Goal: Task Accomplishment & Management: Complete application form

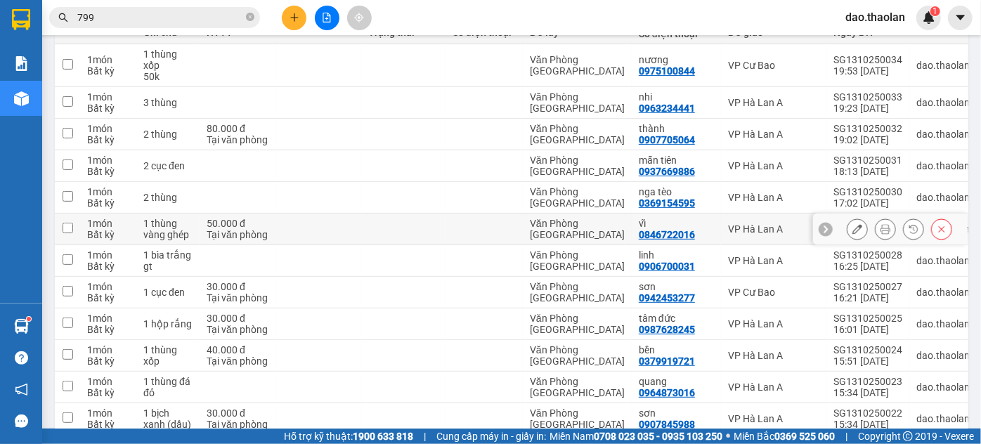
scroll to position [319, 0]
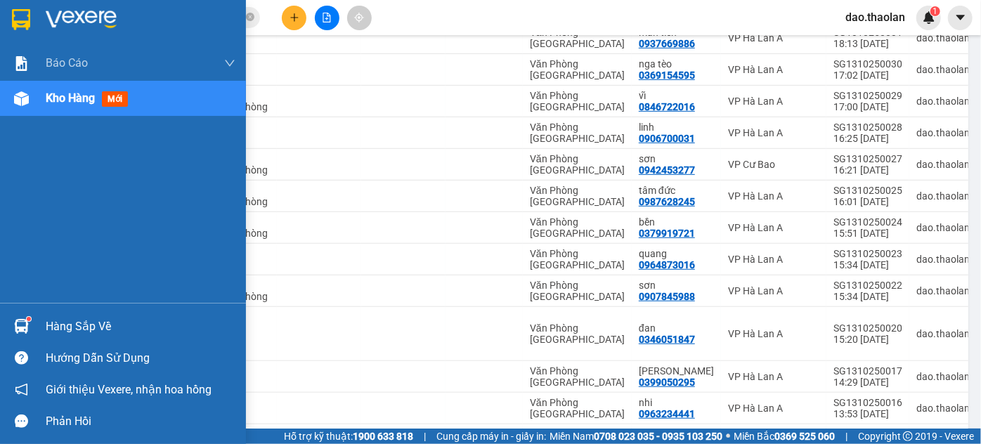
click at [22, 22] on img at bounding box center [21, 19] width 18 height 21
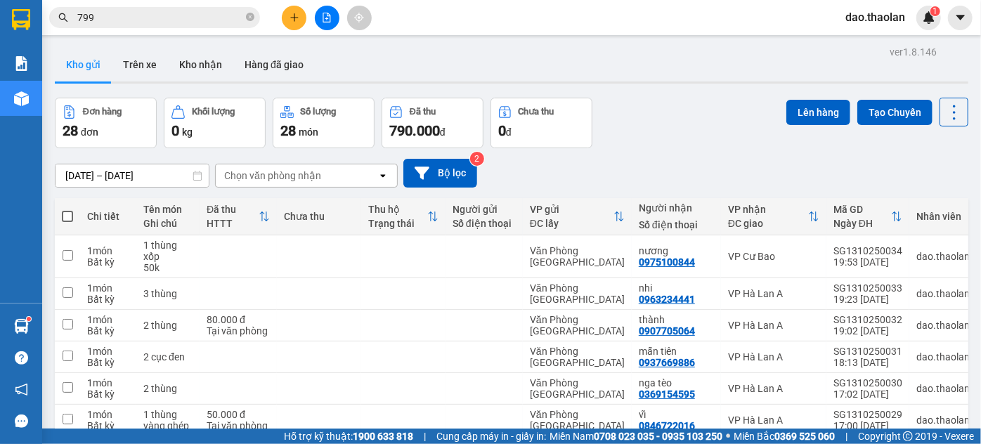
click at [874, 17] on span "dao.thaolan" at bounding box center [875, 17] width 82 height 18
click at [860, 42] on span "Đăng xuất" at bounding box center [884, 43] width 59 height 15
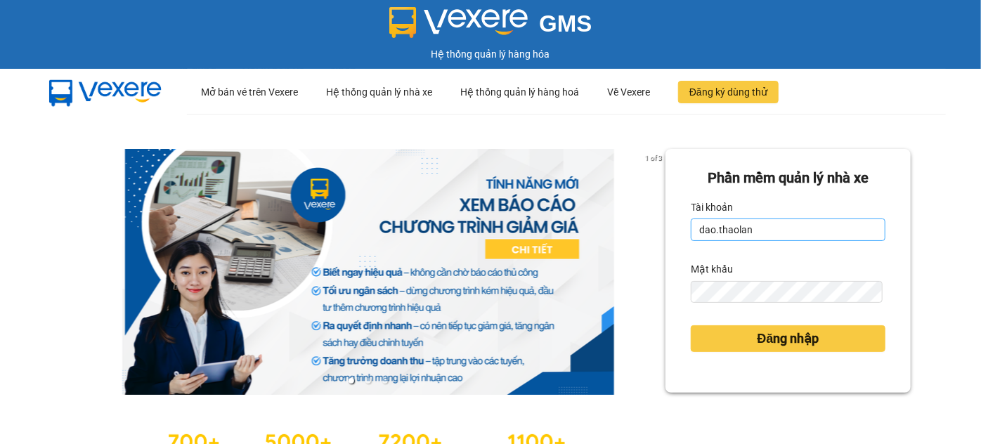
click at [798, 234] on input "dao.thaolan" at bounding box center [787, 229] width 195 height 22
click at [799, 234] on input "dao.thaolan" at bounding box center [787, 229] width 195 height 22
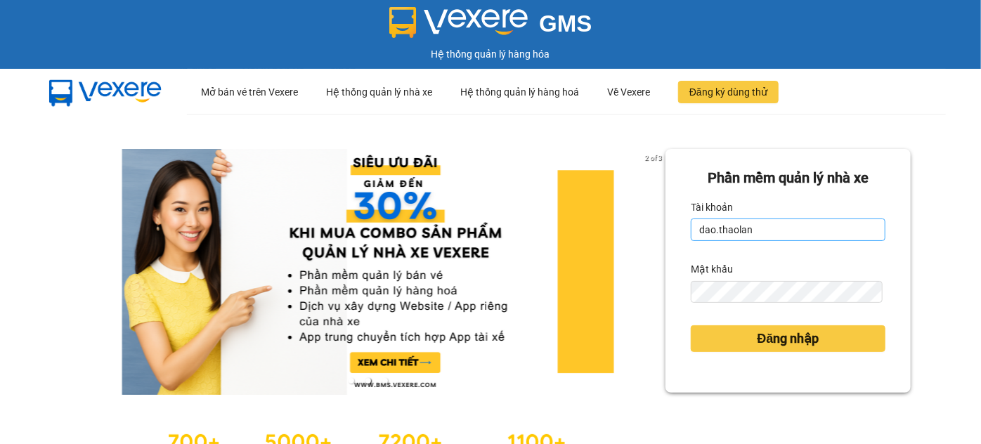
type input "y.thaolan"
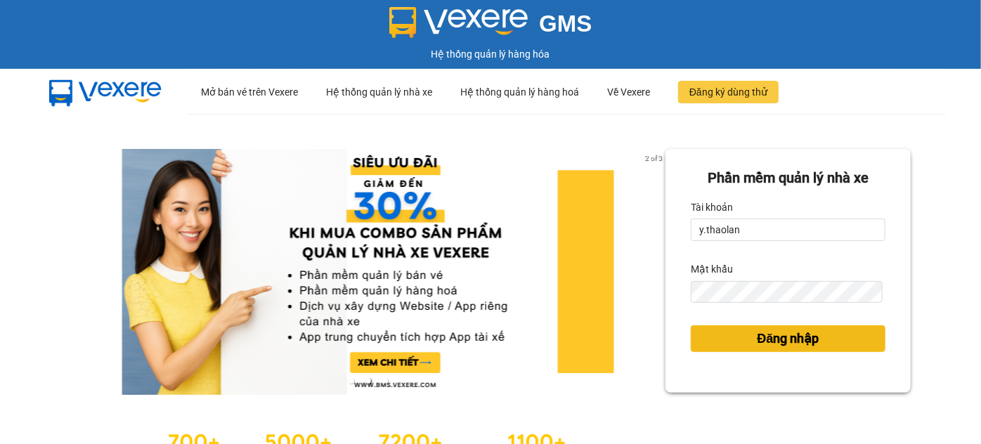
click at [773, 335] on span "Đăng nhập" at bounding box center [788, 339] width 62 height 20
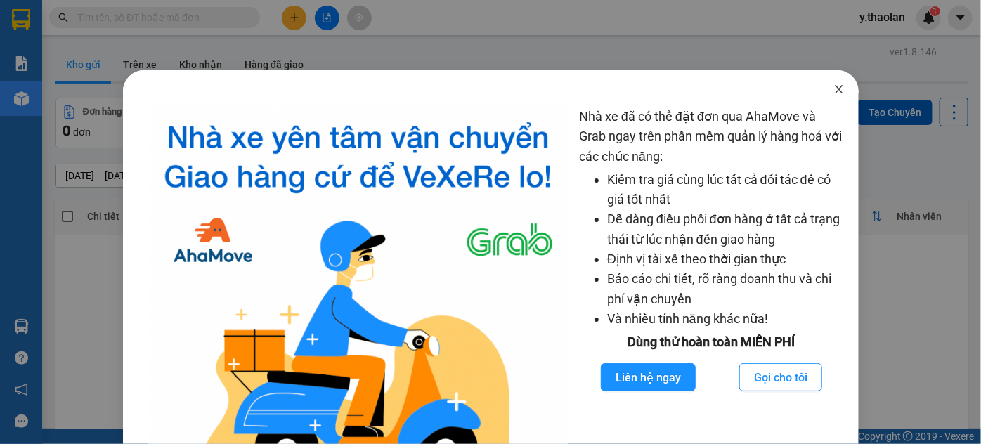
click at [837, 92] on span "Close" at bounding box center [838, 89] width 39 height 39
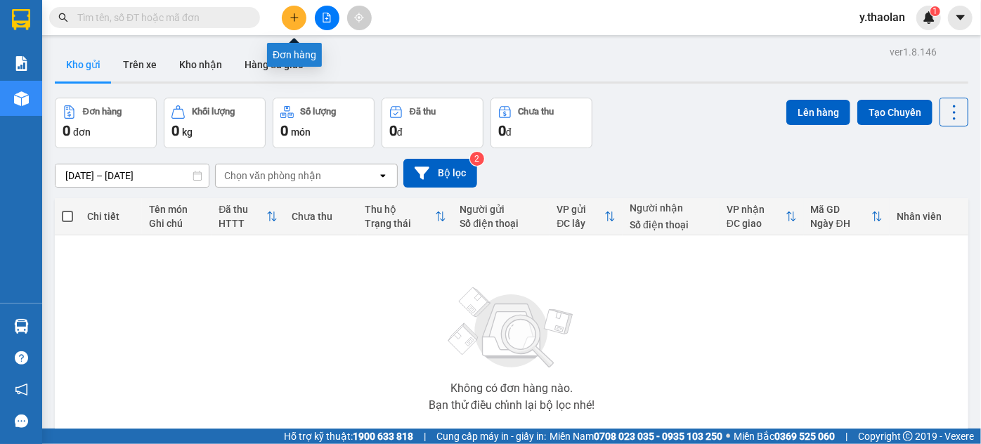
click at [303, 16] on button at bounding box center [294, 18] width 25 height 25
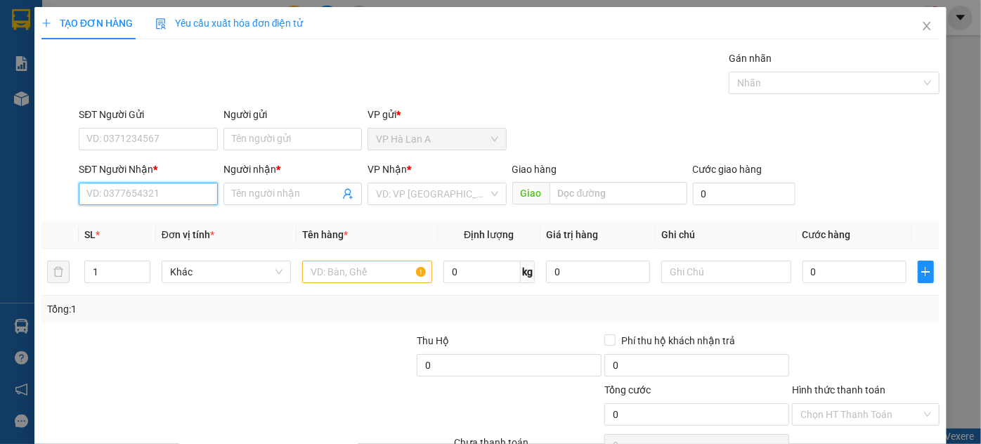
click at [173, 201] on input "SĐT Người Nhận *" at bounding box center [148, 194] width 138 height 22
click at [171, 215] on div "0372833240 - cúc" at bounding box center [146, 221] width 120 height 15
type input "0372833240"
type input "cúc"
type input "0372833240"
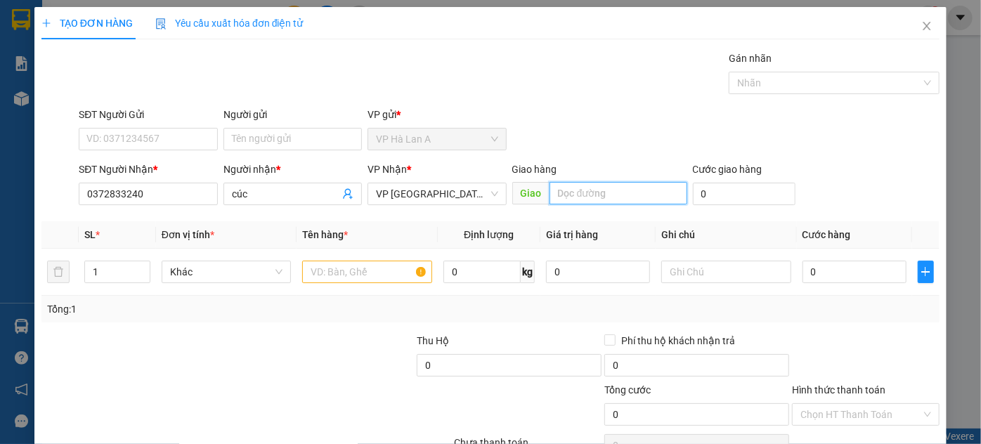
click at [566, 196] on input "text" at bounding box center [618, 193] width 138 height 22
click at [579, 196] on input "cv TTHiep" at bounding box center [618, 193] width 138 height 22
click at [577, 195] on input "cv TTHiep" at bounding box center [618, 193] width 138 height 22
click at [570, 192] on input "cv TT.Hiep" at bounding box center [618, 193] width 138 height 22
click at [591, 193] on input "cv T.T.Hiep" at bounding box center [618, 193] width 138 height 22
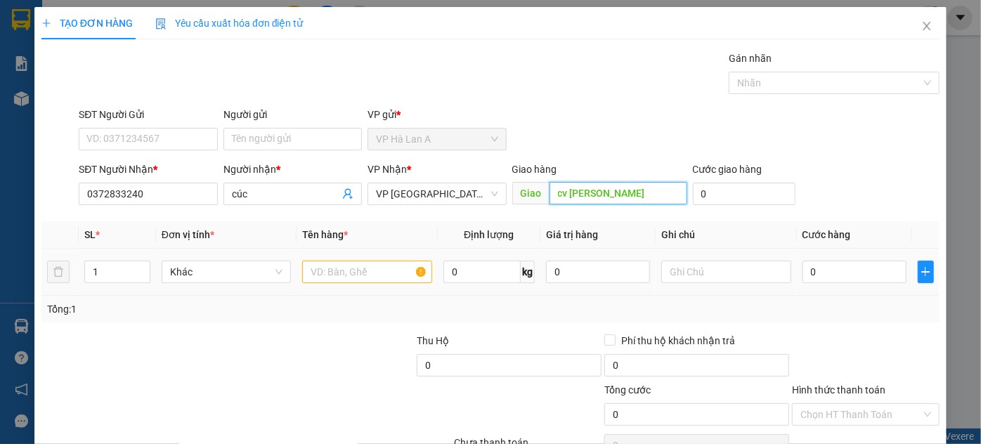
type input "cv T.T.Hiệp"
click at [376, 284] on div at bounding box center [367, 272] width 130 height 28
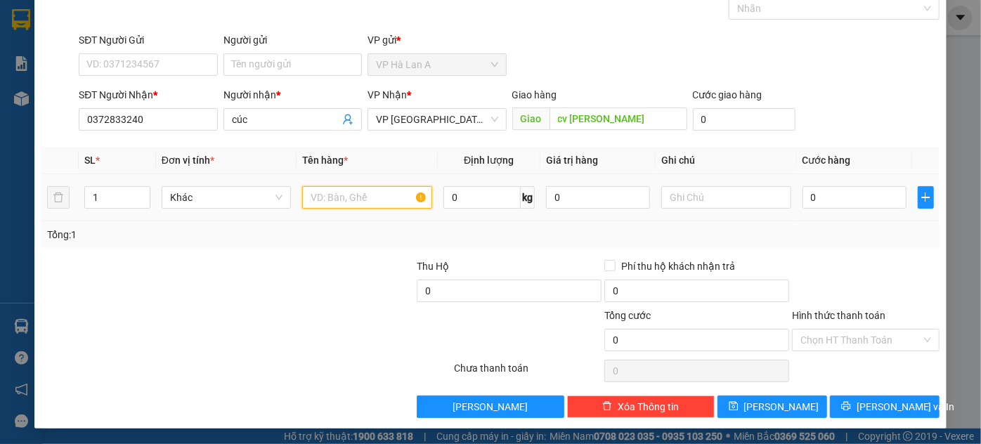
click at [333, 199] on input "text" at bounding box center [367, 197] width 130 height 22
type input "1 thùng 26kg"
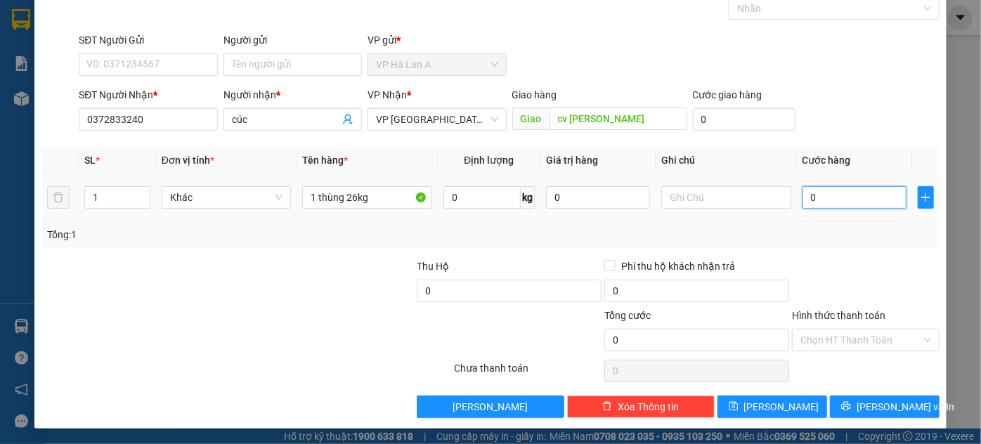
type input "6"
type input "60"
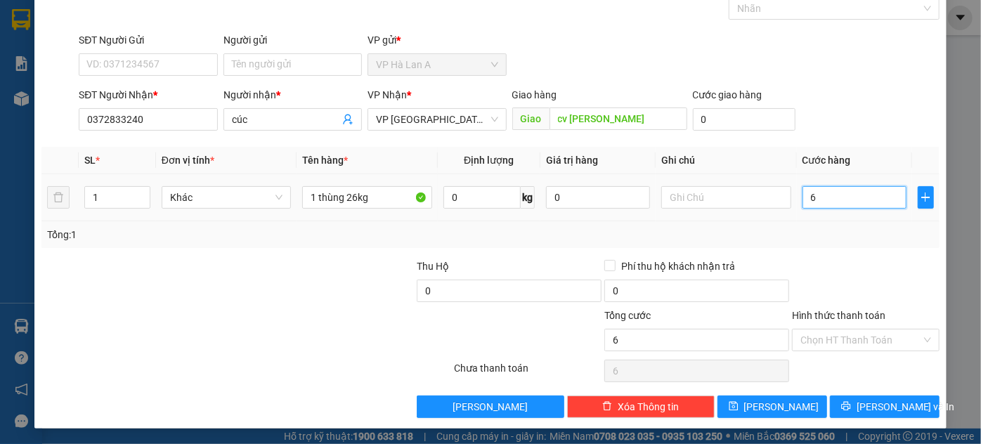
type input "60"
type input "60.000"
click at [839, 339] on input "Hình thức thanh toán" at bounding box center [860, 339] width 121 height 21
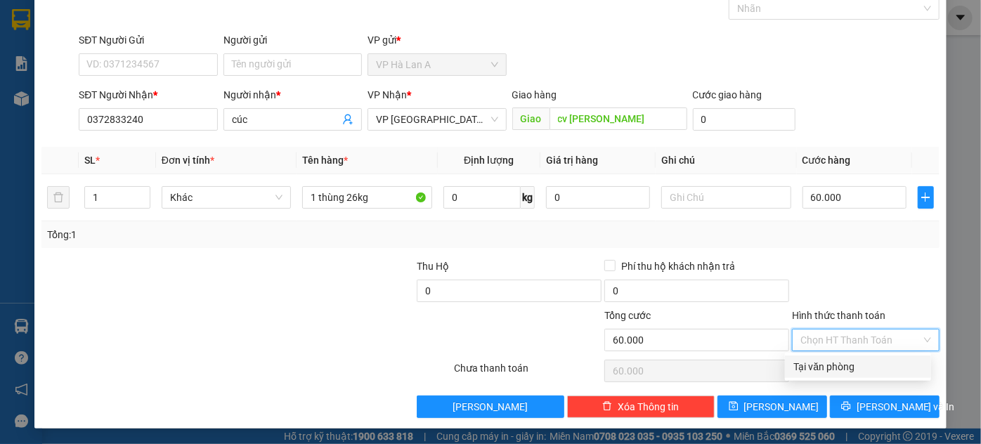
click at [821, 368] on div "Tại văn phòng" at bounding box center [857, 366] width 129 height 15
type input "0"
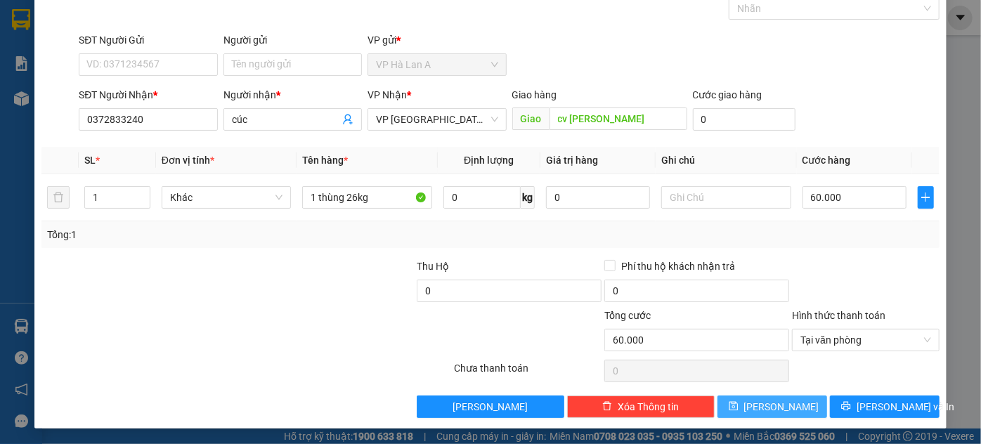
click at [796, 400] on button "Lưu" at bounding box center [772, 406] width 110 height 22
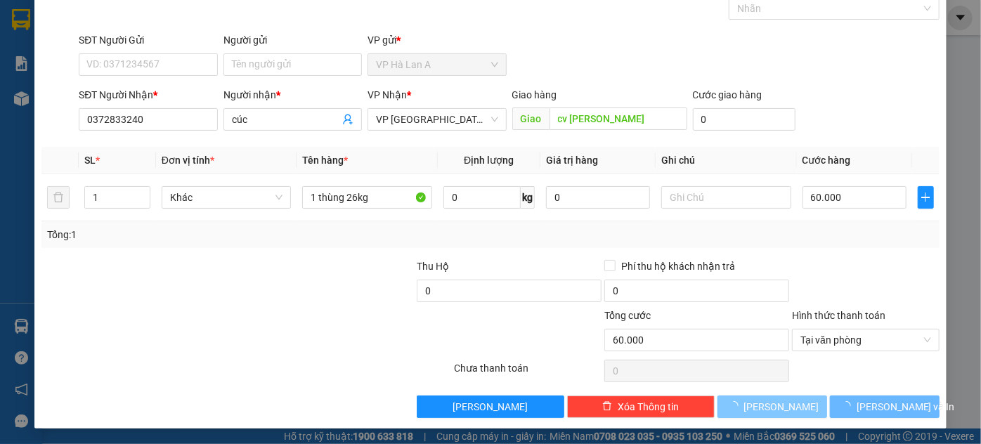
type input "0"
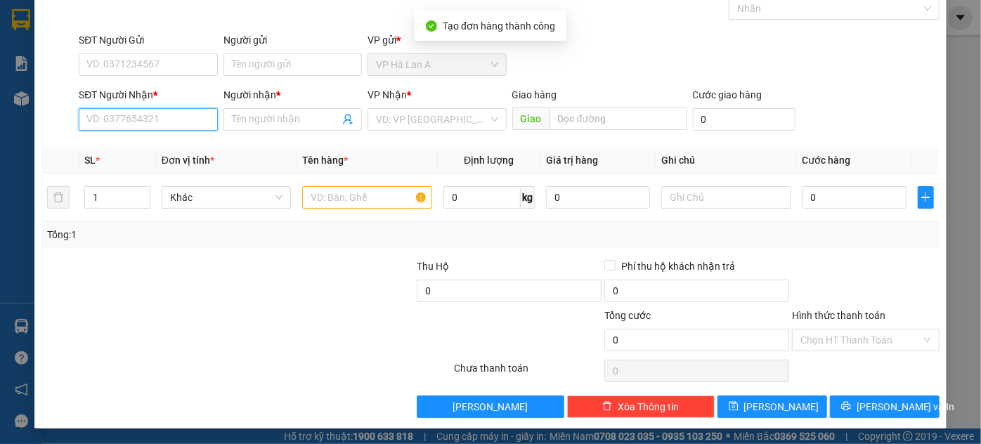
click at [185, 129] on input "SĐT Người Nhận *" at bounding box center [148, 119] width 138 height 22
type input "0888671508"
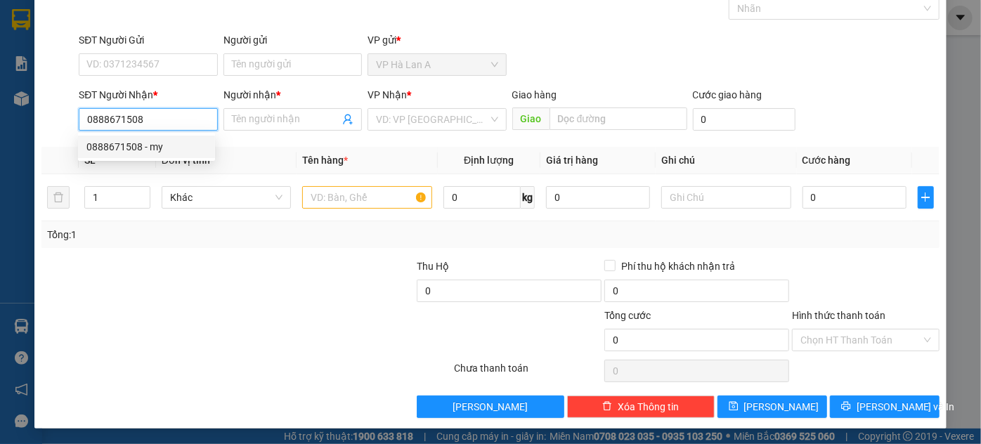
click at [164, 148] on div "0888671508 - my" at bounding box center [146, 146] width 120 height 15
type input "my"
type input "0888671508"
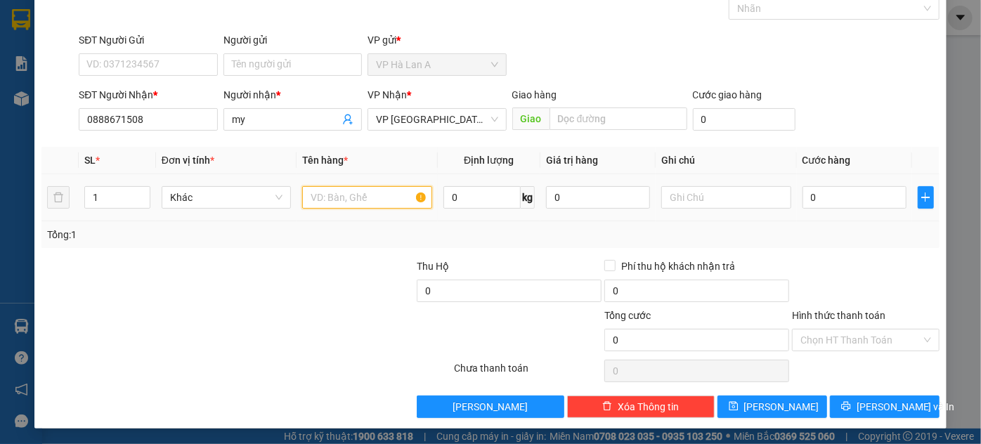
click at [324, 192] on input "text" at bounding box center [367, 197] width 130 height 22
type input "1 thùng sr 28kg"
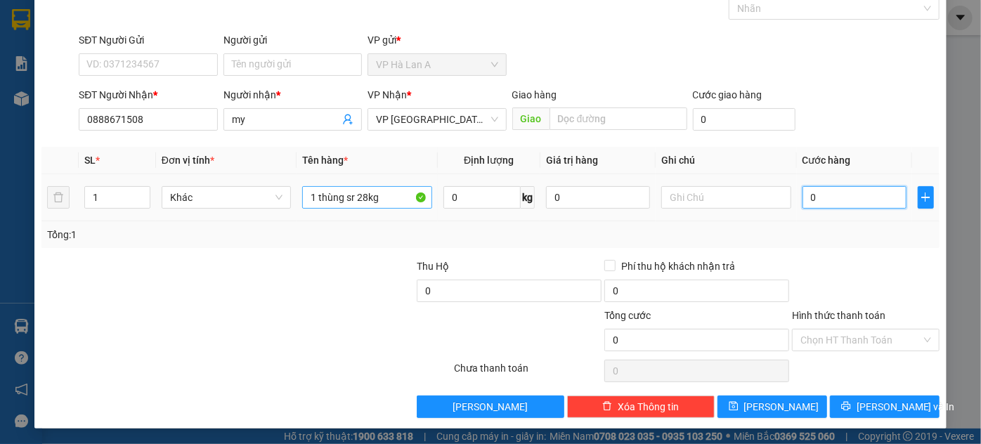
type input "7"
type input "70"
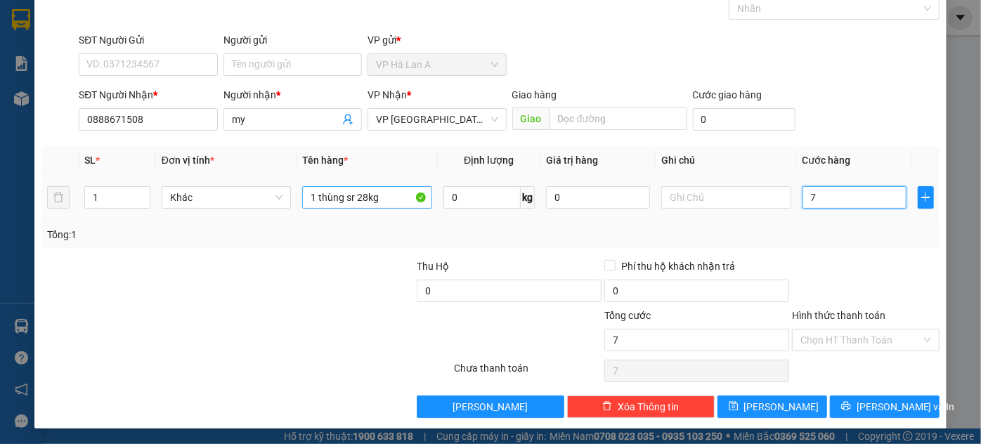
type input "70"
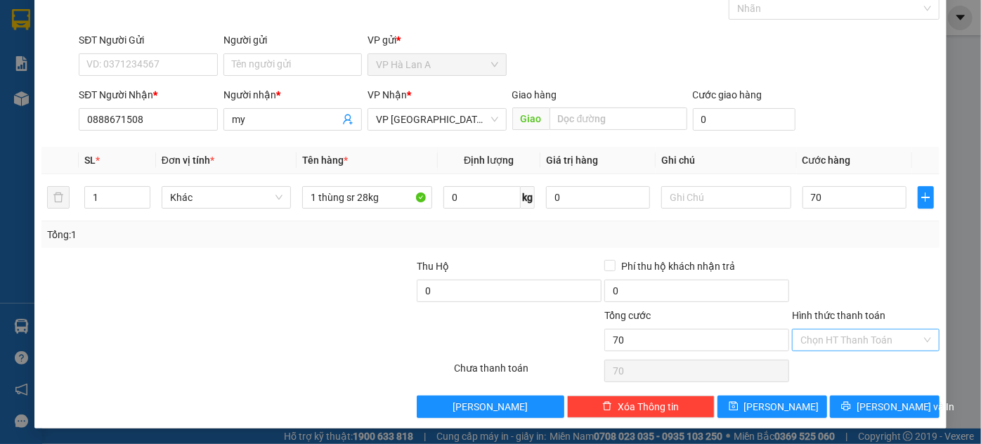
type input "70.000"
click at [817, 342] on input "Hình thức thanh toán" at bounding box center [860, 339] width 121 height 21
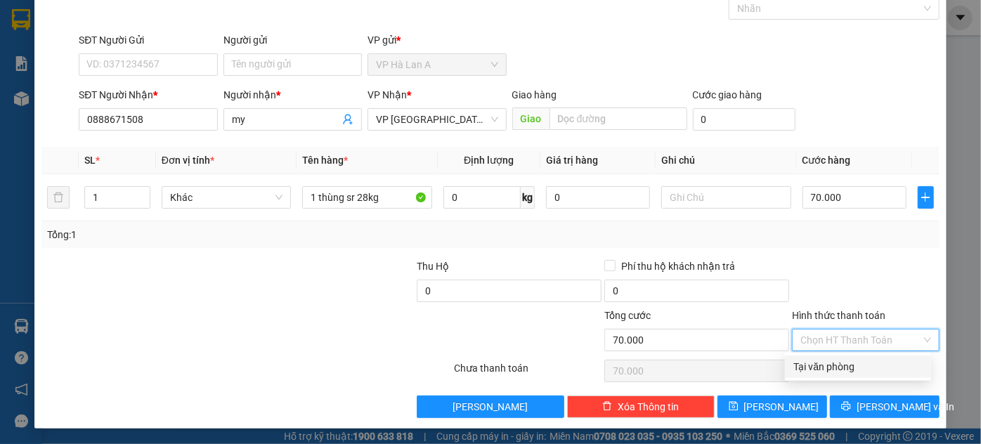
click at [810, 367] on div "Tại văn phòng" at bounding box center [857, 366] width 129 height 15
type input "0"
click at [808, 341] on span "Tại văn phòng" at bounding box center [865, 339] width 131 height 21
click at [811, 365] on div "Tại văn phòng" at bounding box center [857, 366] width 129 height 15
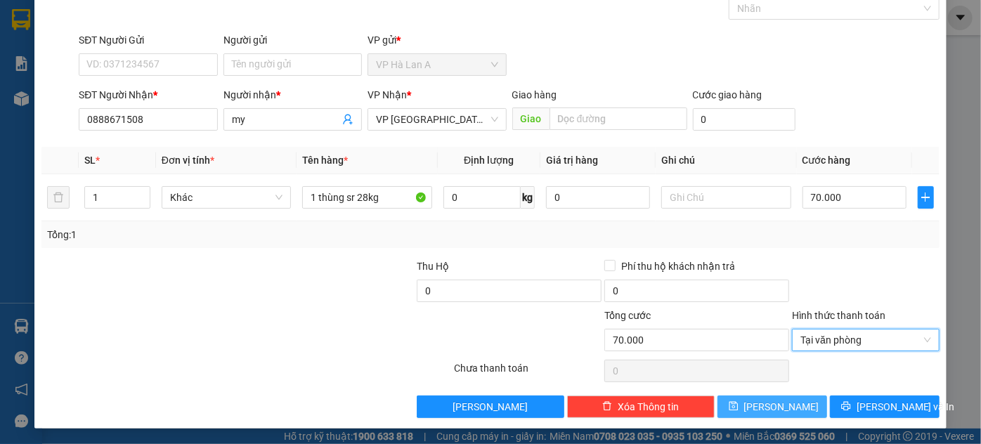
click at [780, 402] on button "Lưu" at bounding box center [772, 406] width 110 height 22
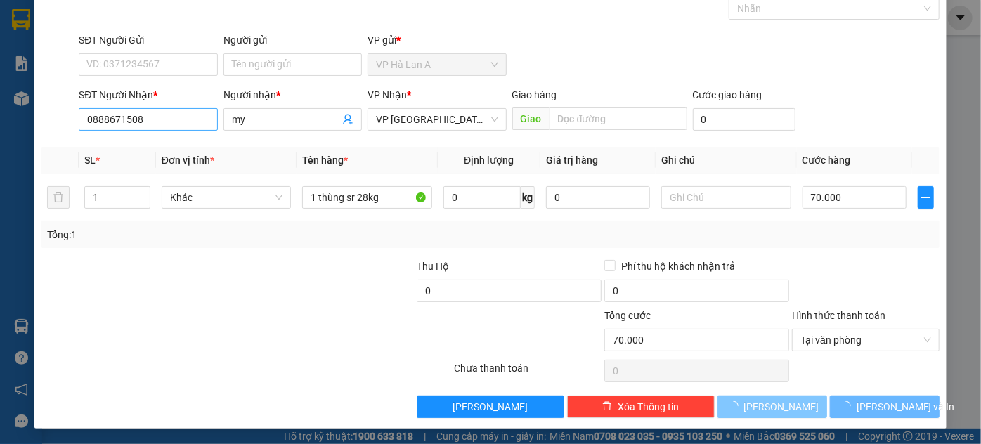
type input "0"
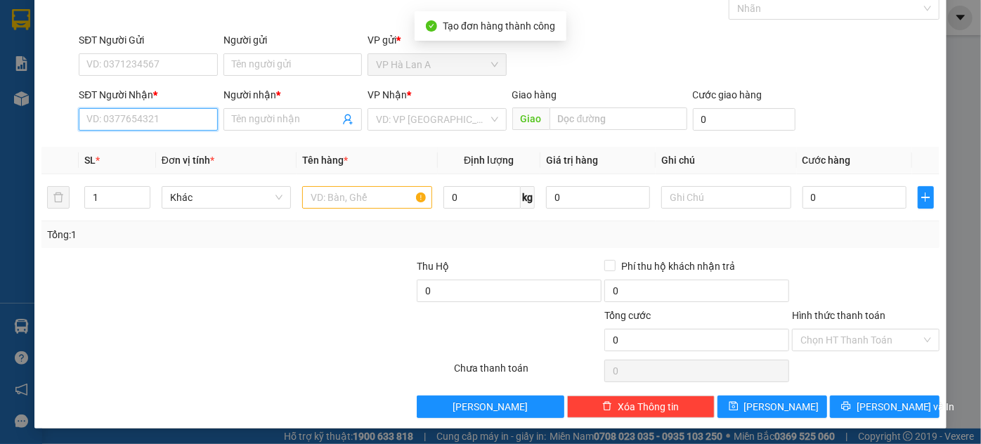
click at [134, 114] on input "SĐT Người Nhận *" at bounding box center [148, 119] width 138 height 22
click at [162, 117] on input "07750848" at bounding box center [148, 119] width 138 height 22
type input "0775084895"
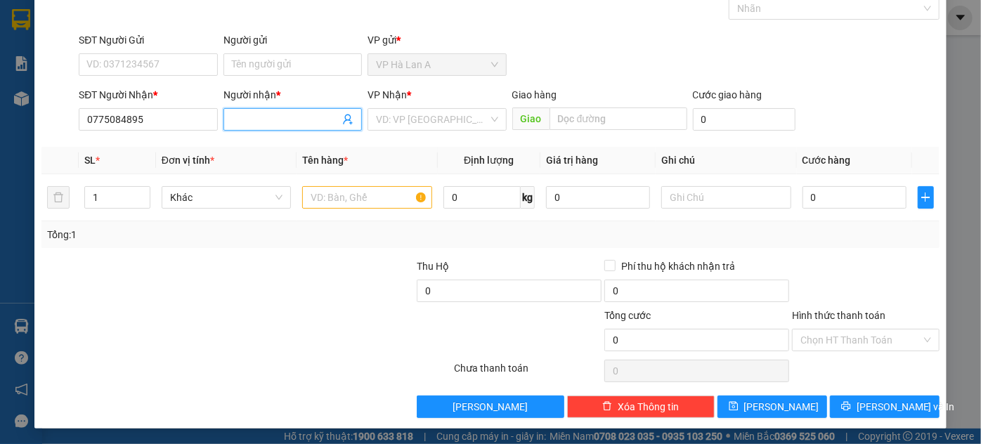
click at [247, 121] on input "Người nhận *" at bounding box center [285, 119] width 107 height 15
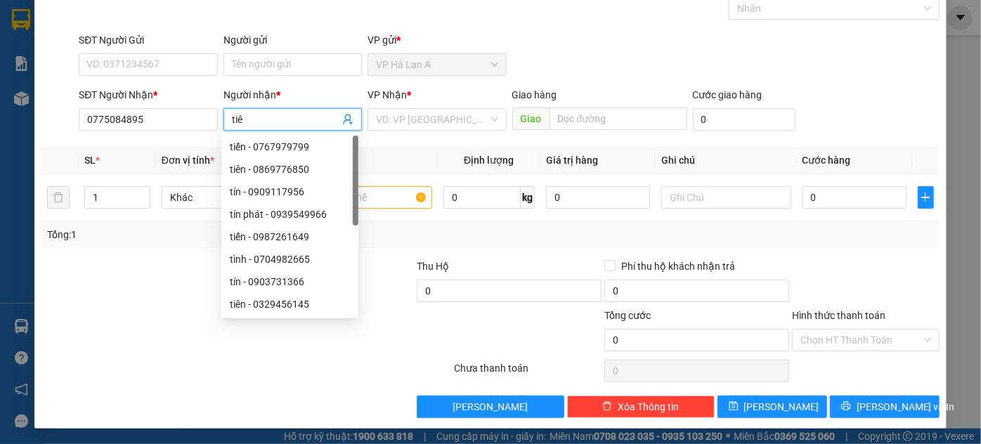
type input "tiên"
click at [299, 217] on div "tiên - 0774084895" at bounding box center [290, 213] width 120 height 15
type input "0774084895"
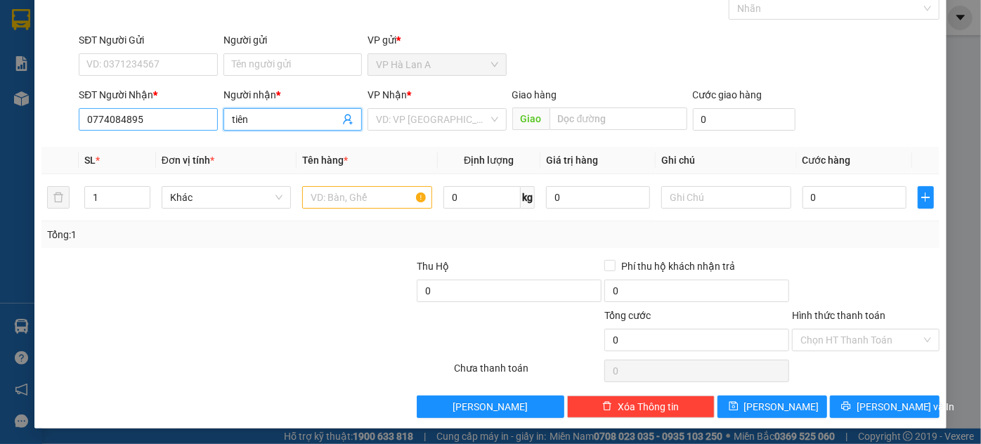
type input "tiên"
click at [169, 125] on input "0774084895" at bounding box center [148, 119] width 138 height 22
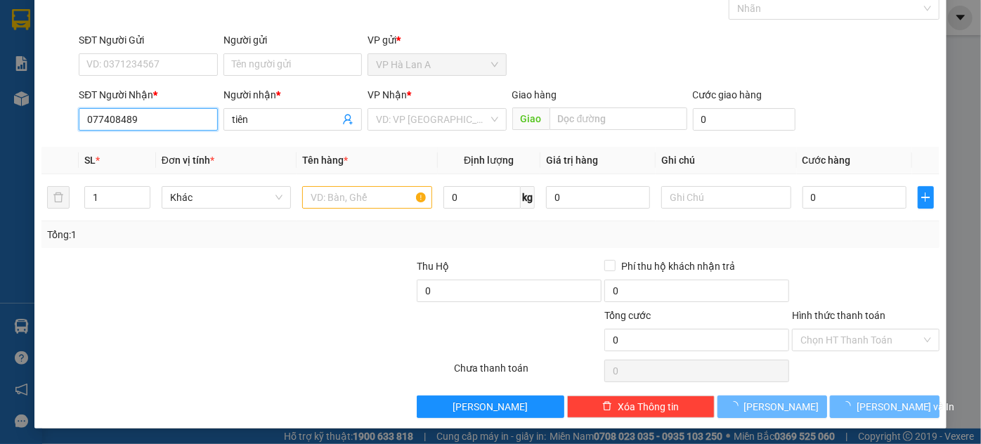
type input "0774084895"
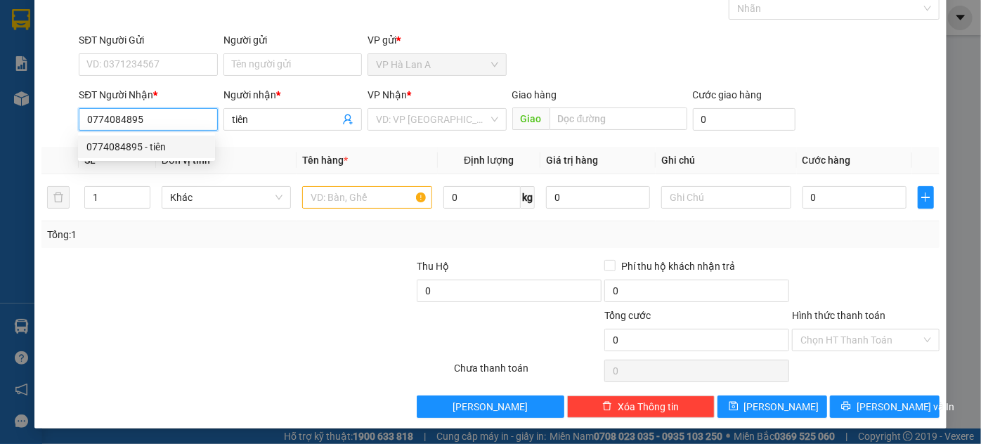
click at [184, 145] on div "0774084895 - tiên" at bounding box center [146, 146] width 120 height 15
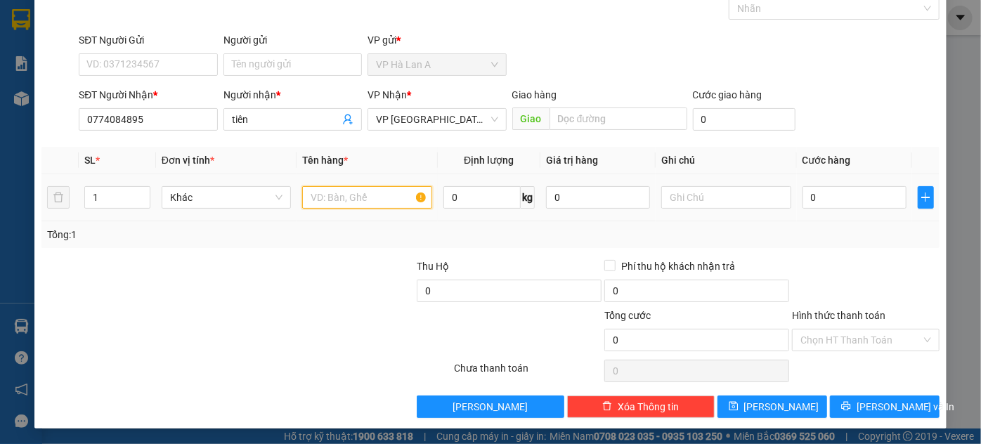
click at [337, 197] on input "text" at bounding box center [367, 197] width 130 height 22
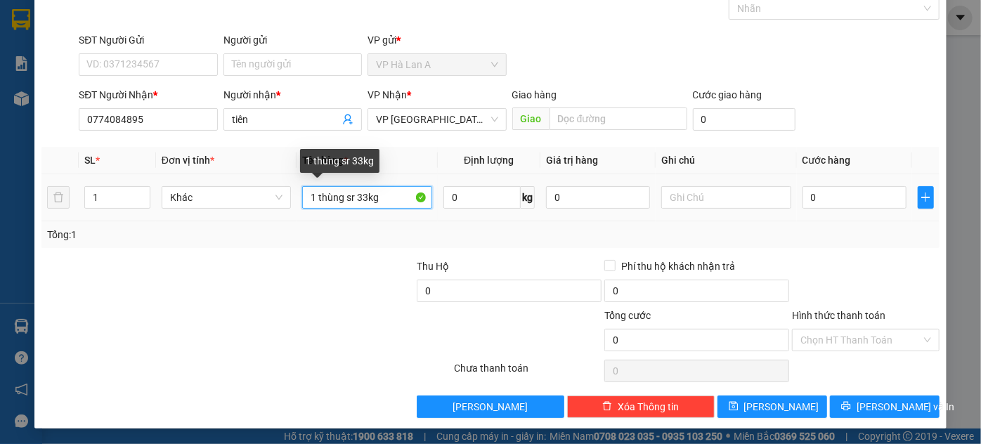
drag, startPoint x: 383, startPoint y: 194, endPoint x: 357, endPoint y: 197, distance: 26.9
click at [357, 197] on input "1 thùng sr 33kg" at bounding box center [367, 197] width 130 height 22
type input "1 thùng sr"
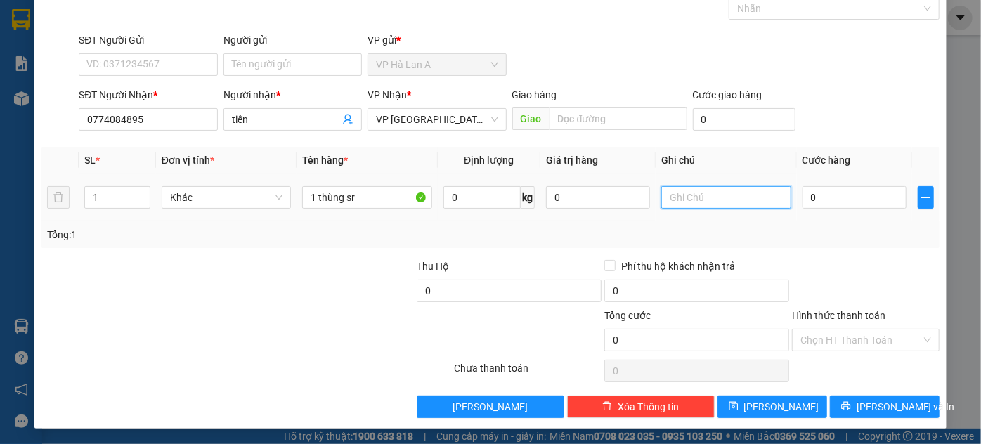
click at [734, 199] on input "text" at bounding box center [726, 197] width 130 height 22
type input "33kg"
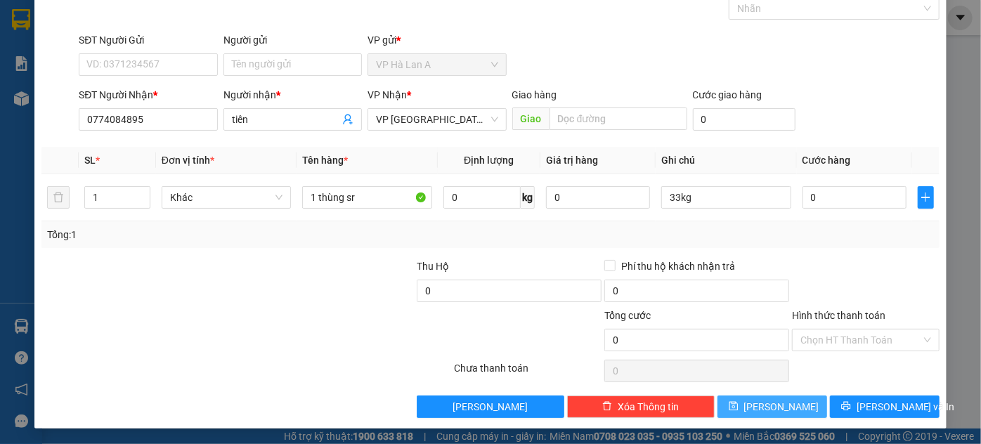
click at [780, 403] on button "Lưu" at bounding box center [772, 406] width 110 height 22
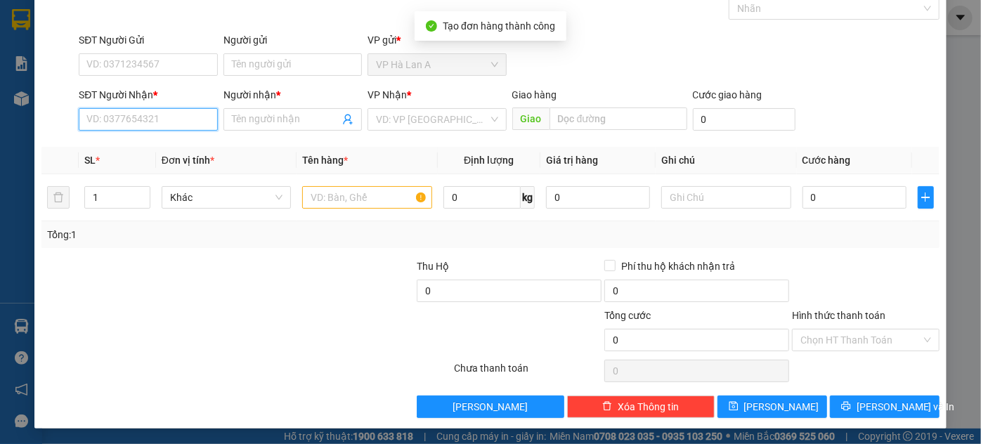
click at [133, 115] on input "SĐT Người Nhận *" at bounding box center [148, 119] width 138 height 22
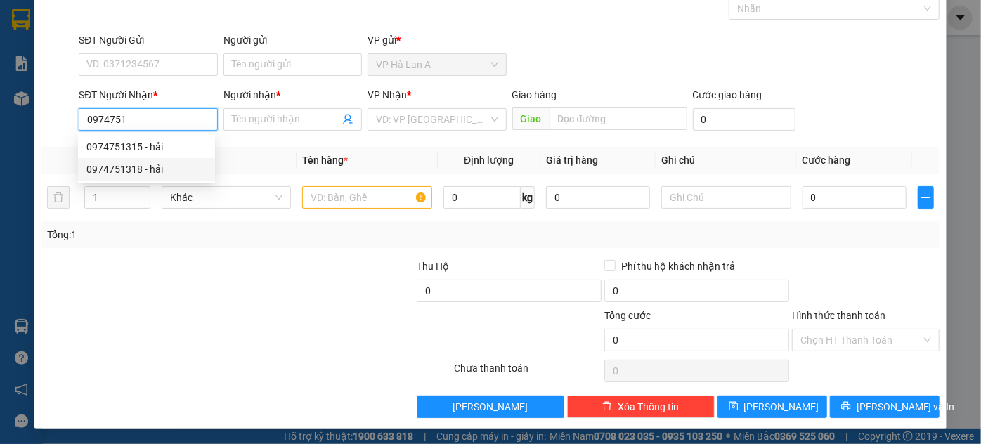
click at [153, 165] on div "0974751318 - hải" at bounding box center [146, 169] width 120 height 15
type input "0974751318"
type input "hải"
type input "Cầu Ông Bố"
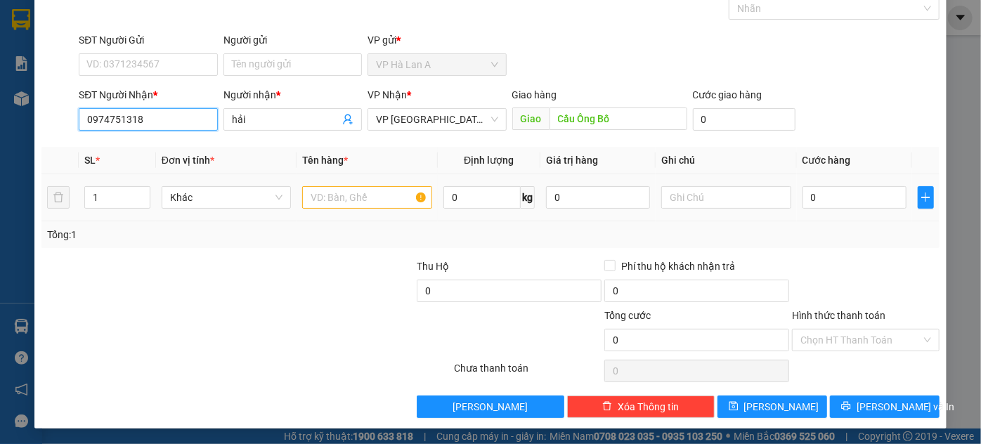
type input "0974751318"
click at [316, 203] on input "text" at bounding box center [367, 197] width 130 height 22
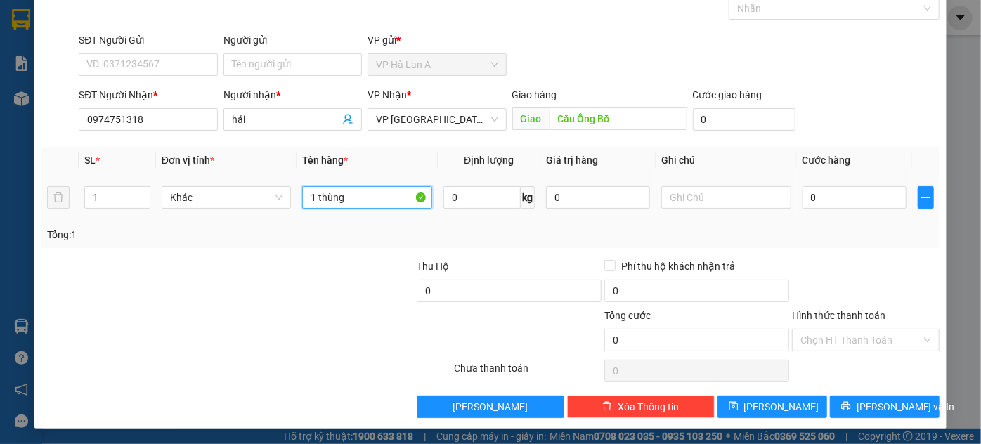
type input "1 thùng"
type input "7"
type input "70"
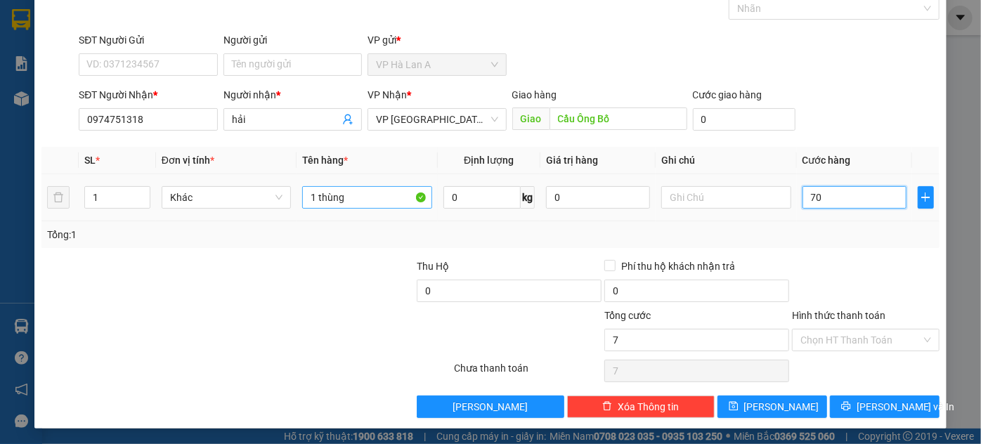
type input "70"
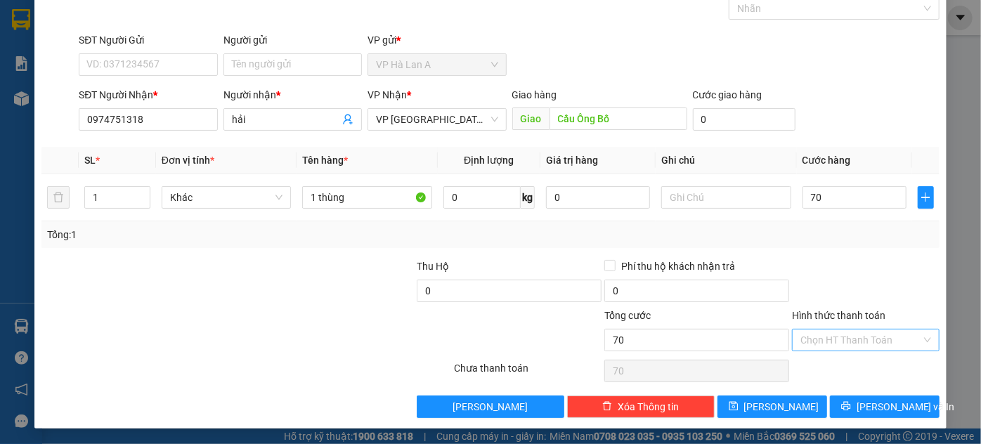
type input "70.000"
click at [852, 346] on input "Hình thức thanh toán" at bounding box center [860, 339] width 121 height 21
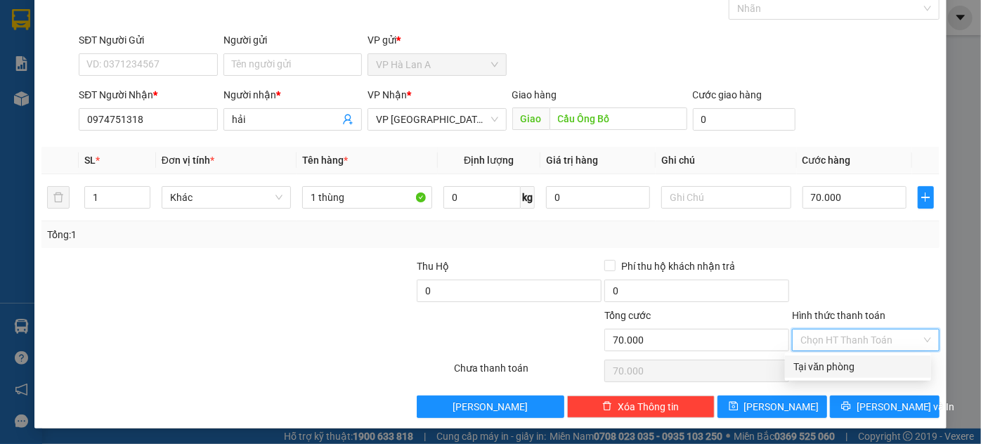
click at [835, 371] on div "Tại văn phòng" at bounding box center [857, 366] width 129 height 15
type input "0"
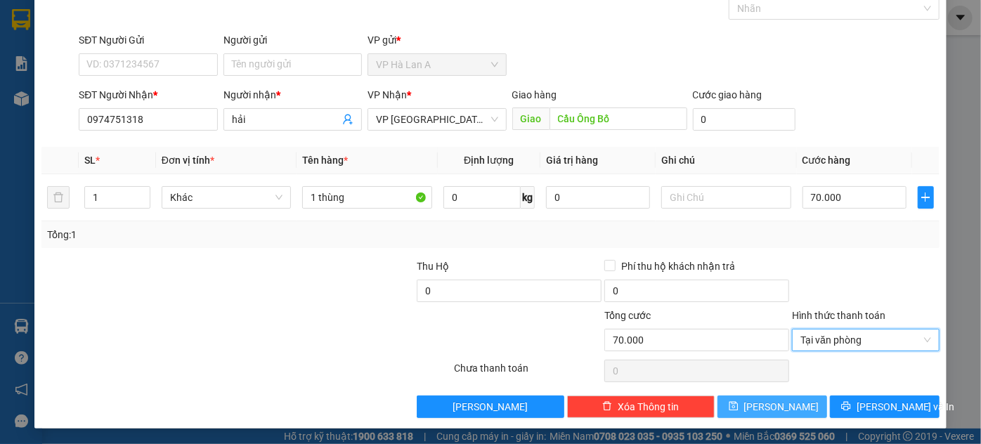
click at [789, 401] on button "Lưu" at bounding box center [772, 406] width 110 height 22
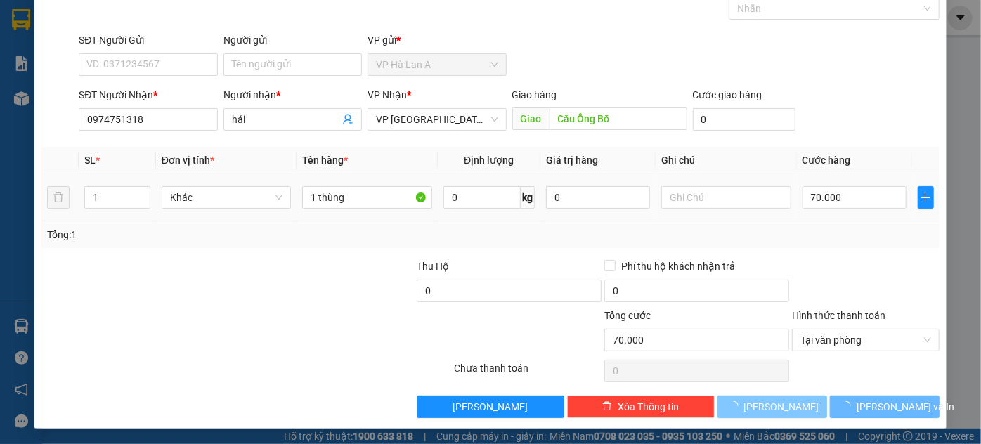
type input "0"
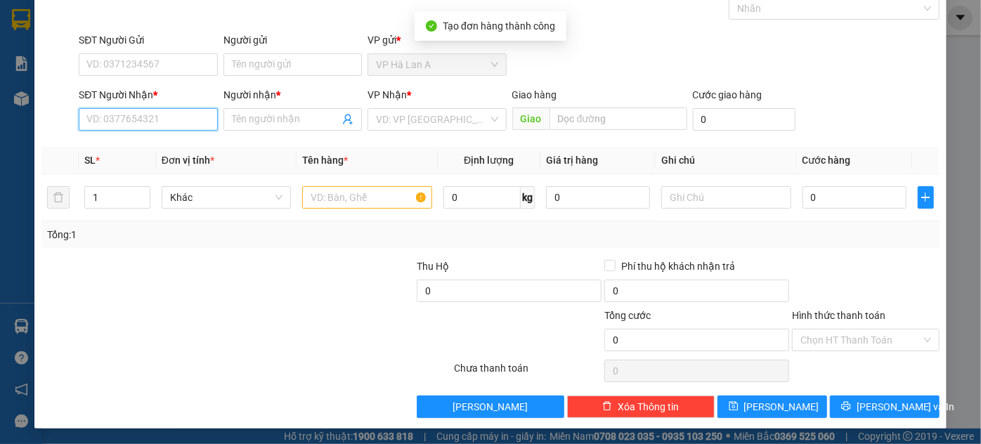
click at [183, 124] on input "SĐT Người Nhận *" at bounding box center [148, 119] width 138 height 22
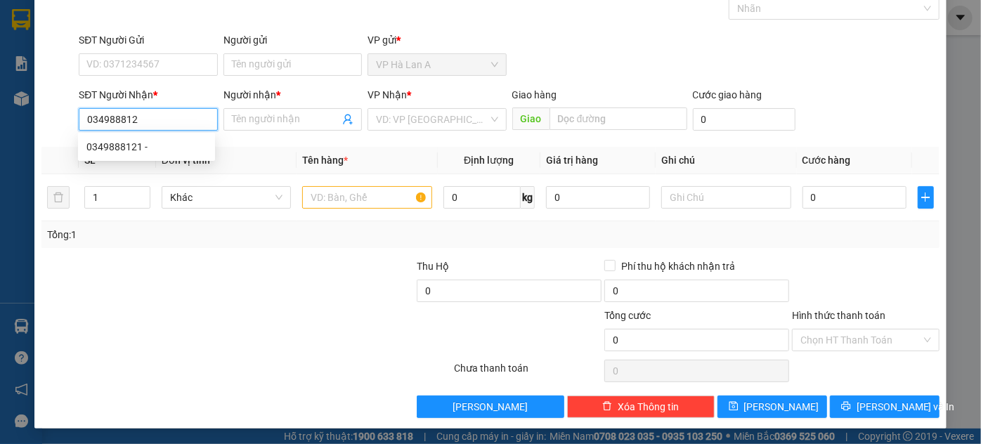
type input "0349888121"
click at [171, 143] on div "0349888121 -" at bounding box center [146, 146] width 120 height 15
type input "Đất Thánh"
type input "0349888121"
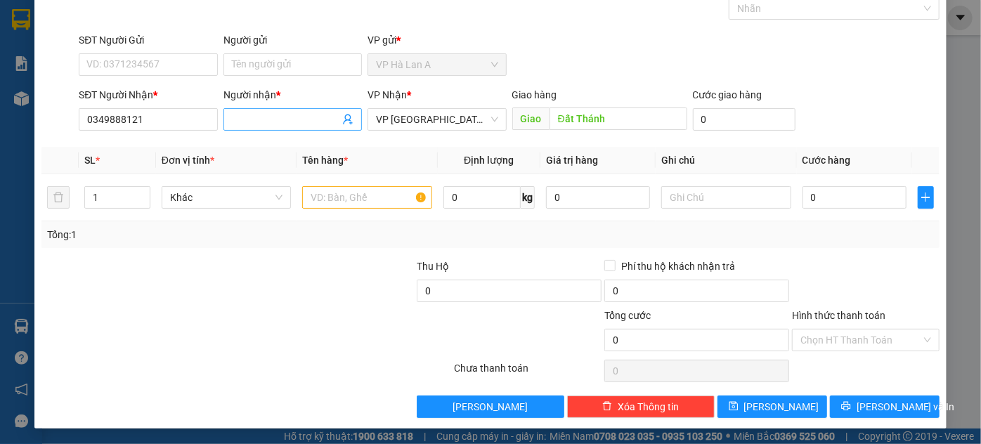
click at [301, 120] on input "Người nhận *" at bounding box center [285, 119] width 107 height 15
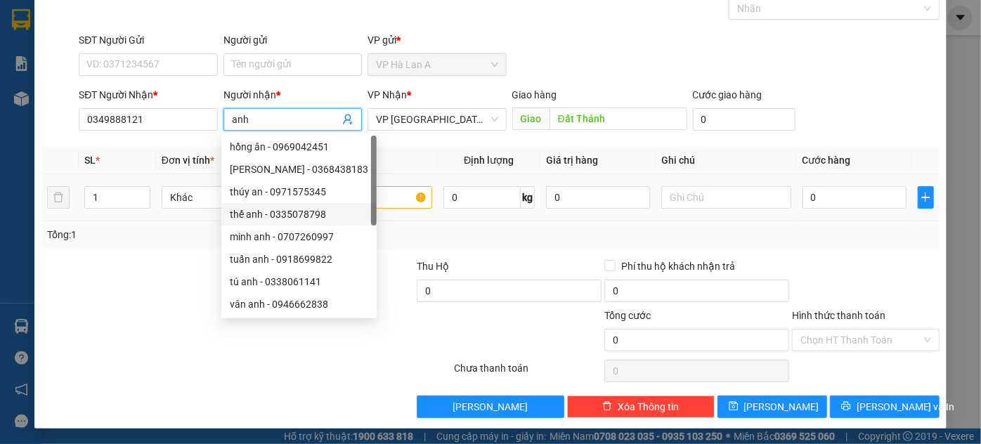
type input "anh"
click at [391, 198] on input "text" at bounding box center [367, 197] width 130 height 22
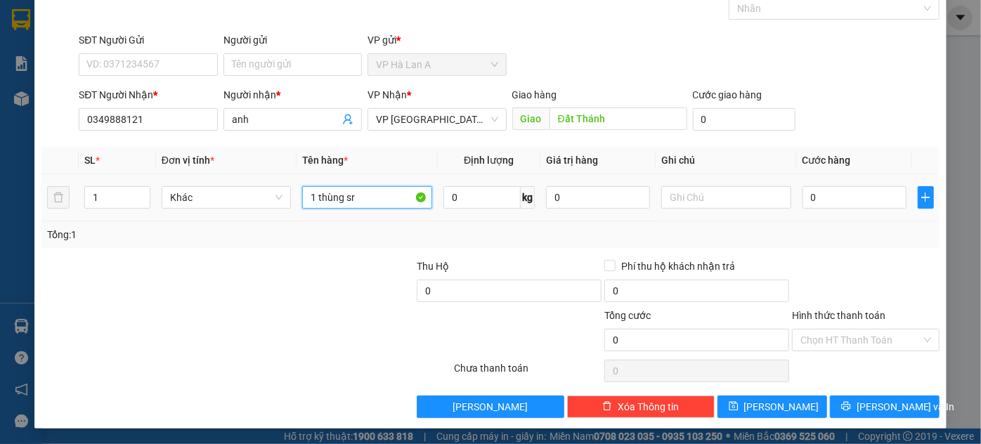
type input "1 thùng sr"
type input "22kg"
type input "5"
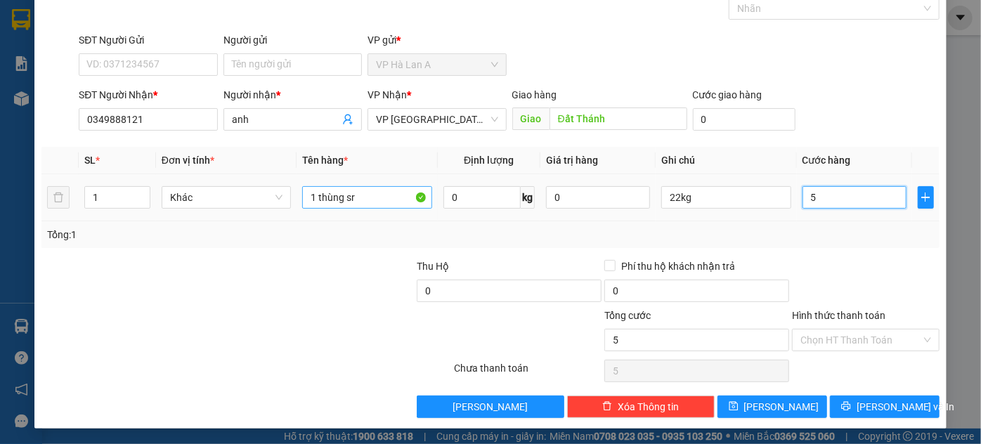
type input "50"
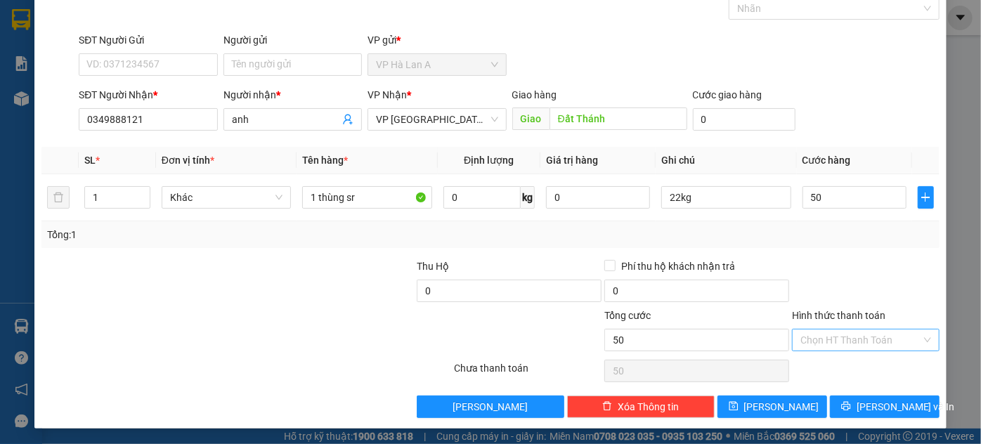
type input "50.000"
click at [834, 333] on input "Hình thức thanh toán" at bounding box center [860, 339] width 121 height 21
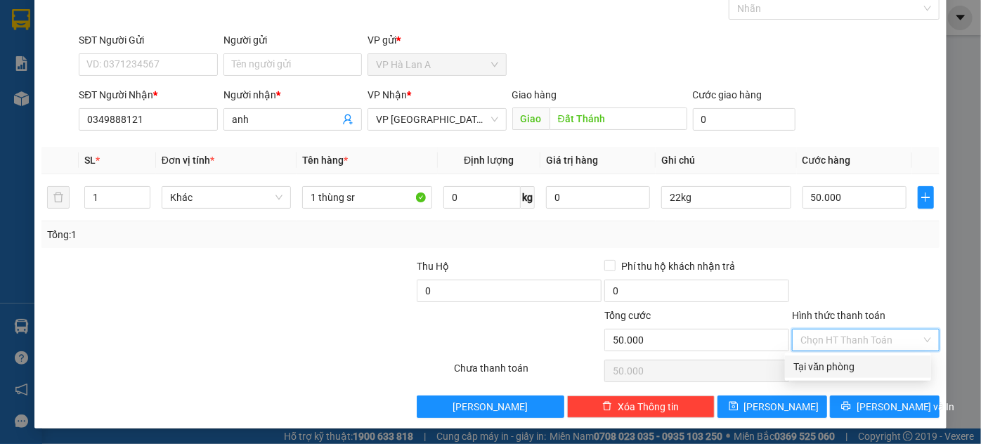
click at [812, 366] on div "Tại văn phòng" at bounding box center [857, 366] width 129 height 15
type input "0"
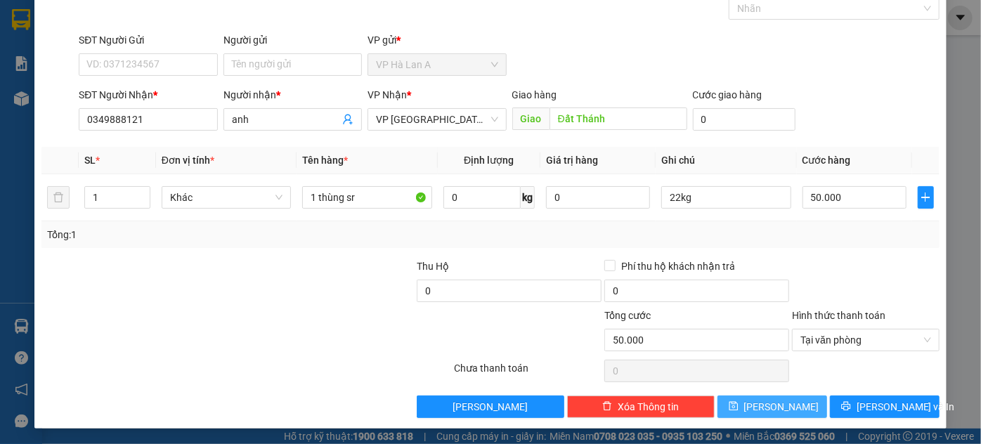
click at [770, 402] on span "Lưu" at bounding box center [781, 406] width 75 height 15
type input "0"
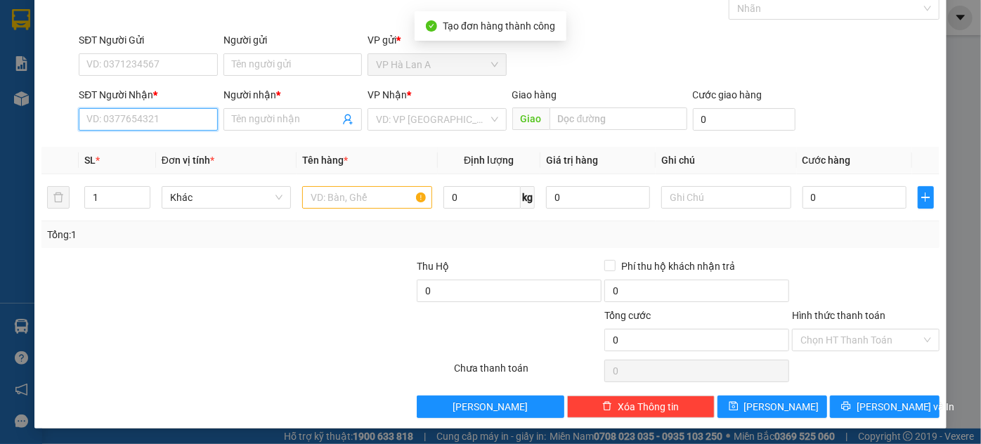
click at [171, 125] on input "SĐT Người Nhận *" at bounding box center [148, 119] width 138 height 22
type input "0973707467"
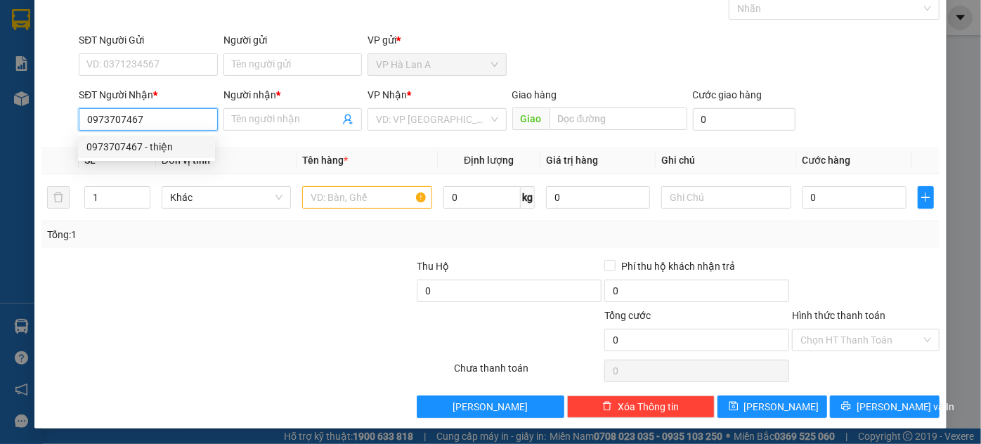
click at [174, 143] on div "0973707467 - thiện" at bounding box center [146, 146] width 120 height 15
type input "thiện"
type input "Ngã 4 Ga"
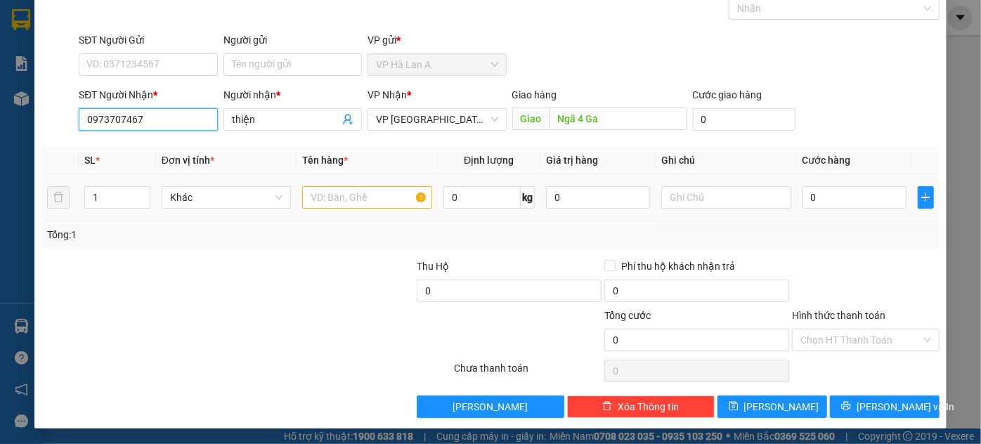
type input "0973707467"
click at [325, 193] on input "text" at bounding box center [367, 197] width 130 height 22
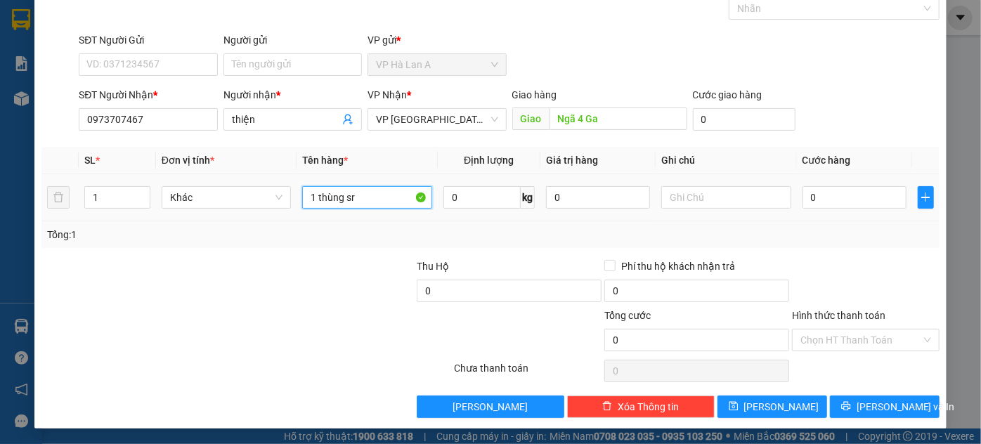
type input "1 thùng sr"
type input "66kg"
type input "2"
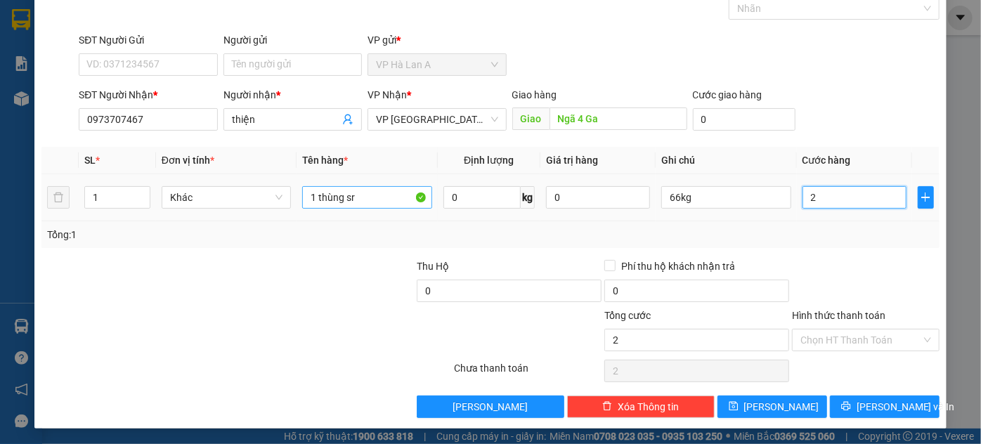
type input "2+"
type input "0"
type input "2"
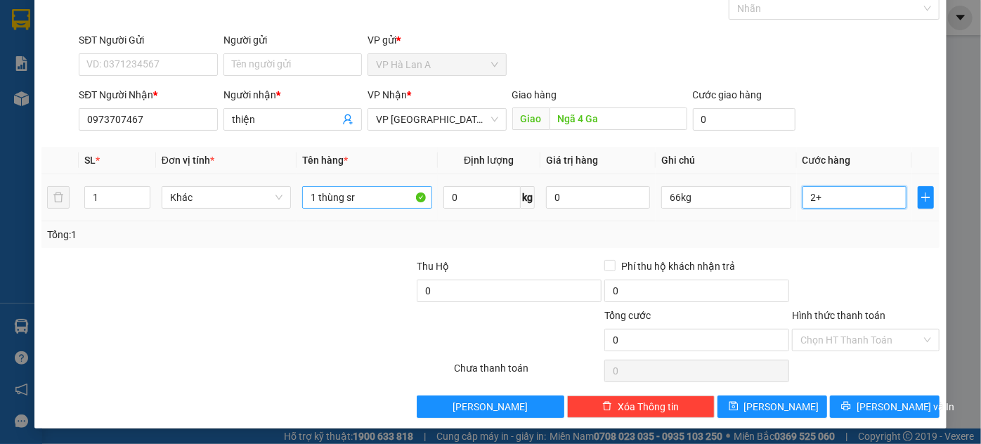
type input "2"
type input "0"
type input "01"
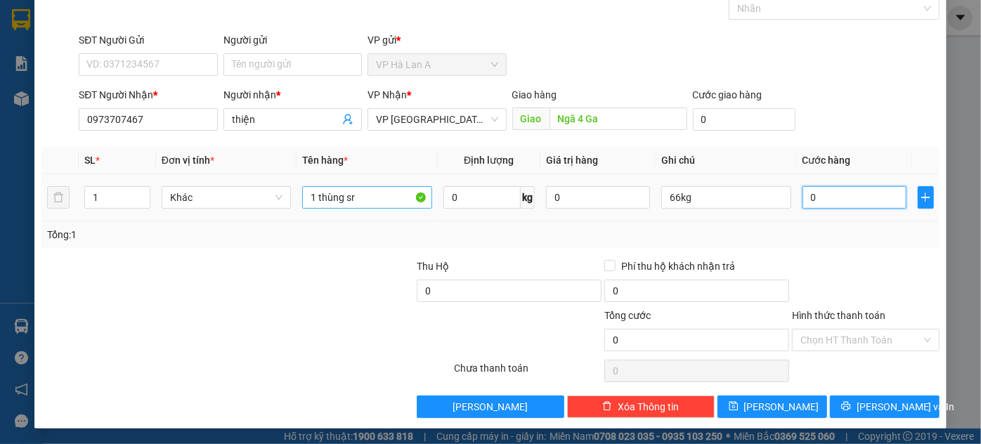
type input "1"
type input "016"
type input "16"
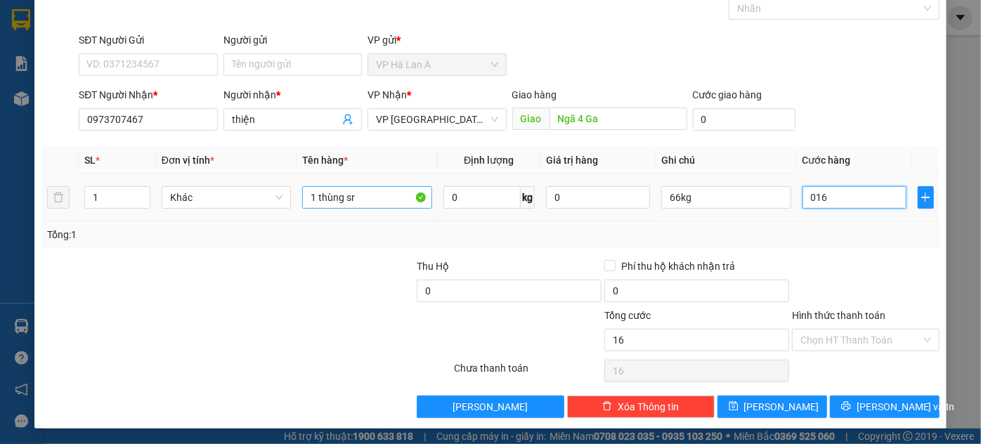
type input "0.160"
type input "160"
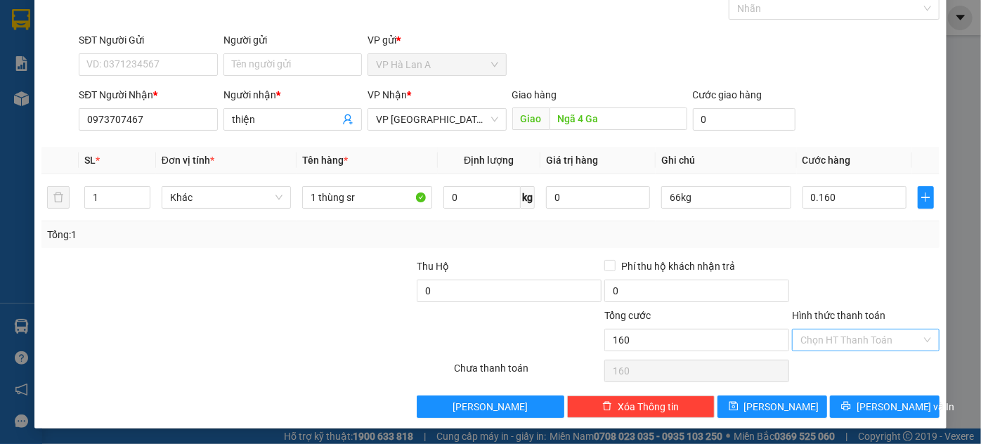
type input "160.000"
click at [818, 331] on input "Hình thức thanh toán" at bounding box center [860, 339] width 121 height 21
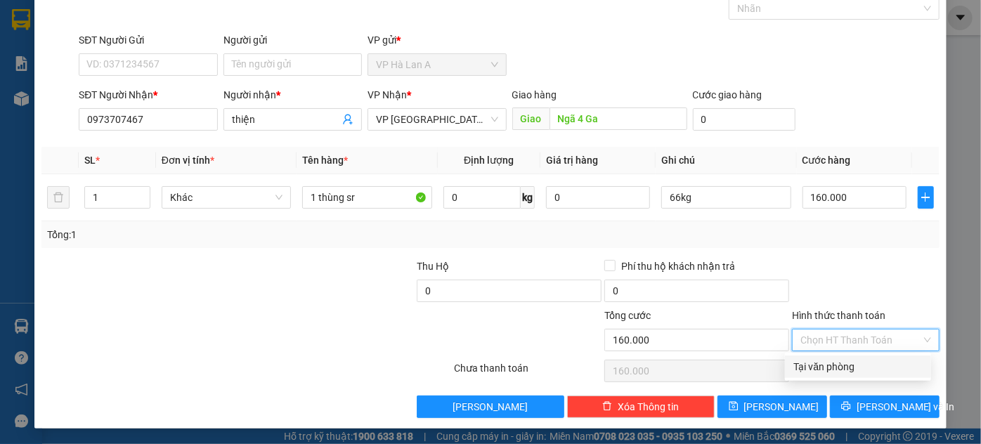
click at [806, 367] on div "Tại văn phòng" at bounding box center [857, 366] width 129 height 15
type input "0"
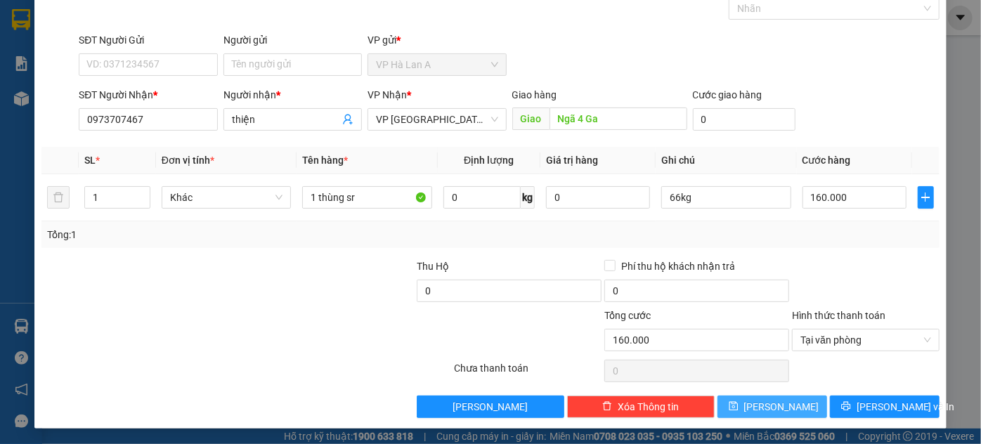
click at [791, 396] on button "Lưu" at bounding box center [772, 406] width 110 height 22
type input "0"
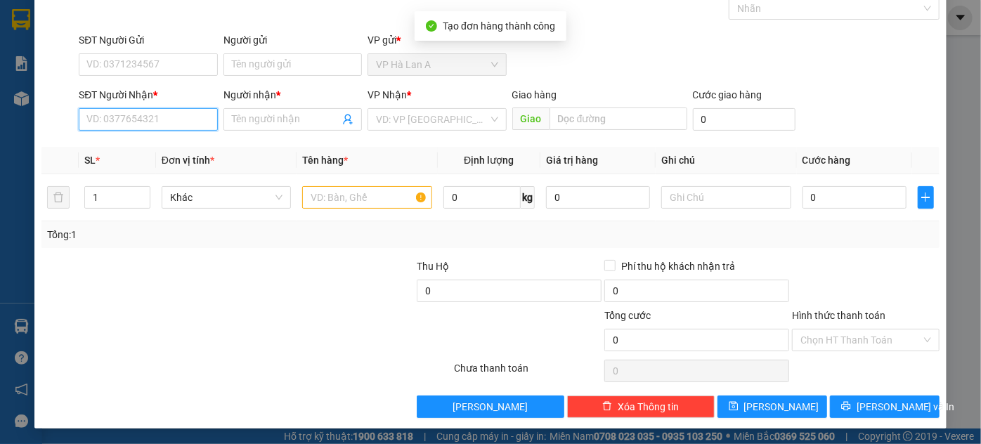
click at [148, 117] on input "SĐT Người Nhận *" at bounding box center [148, 119] width 138 height 22
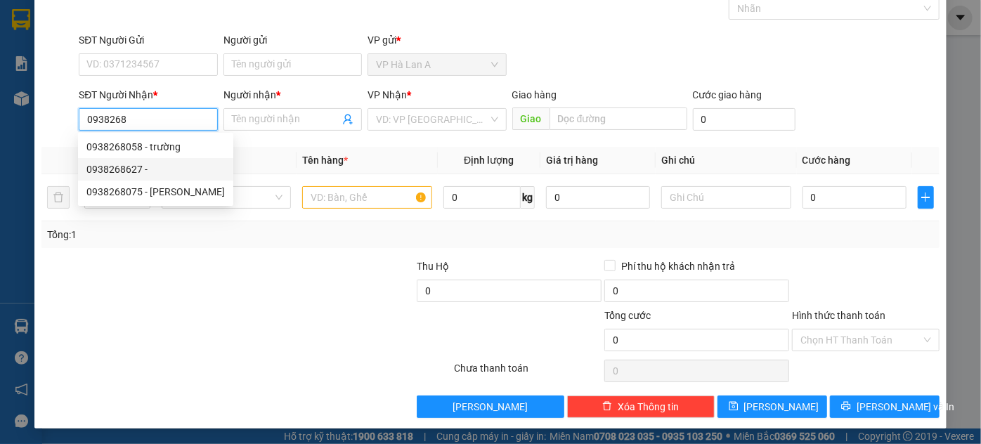
click at [164, 170] on div "0938268627 -" at bounding box center [155, 169] width 138 height 15
type input "0938268627"
type input "An Sương"
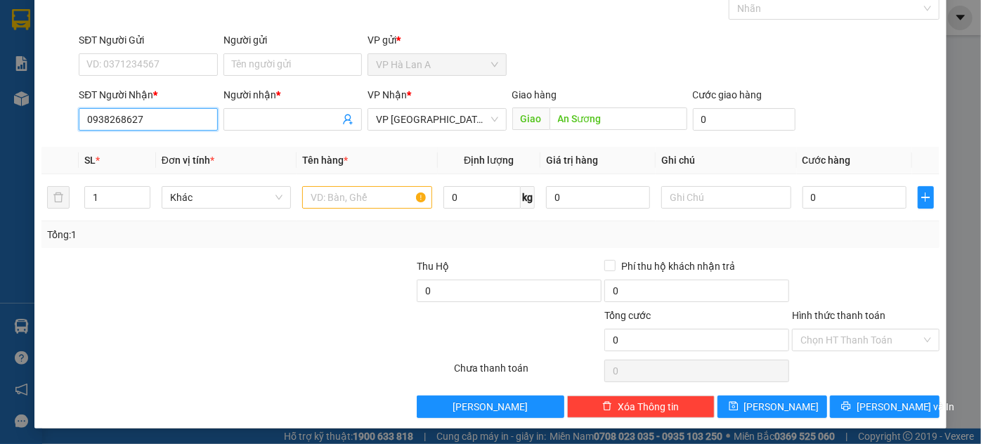
type input "0938268627"
click at [221, 123] on div "Người nhận *" at bounding box center [293, 111] width 144 height 49
click at [249, 119] on input "Người nhận *" at bounding box center [285, 119] width 107 height 15
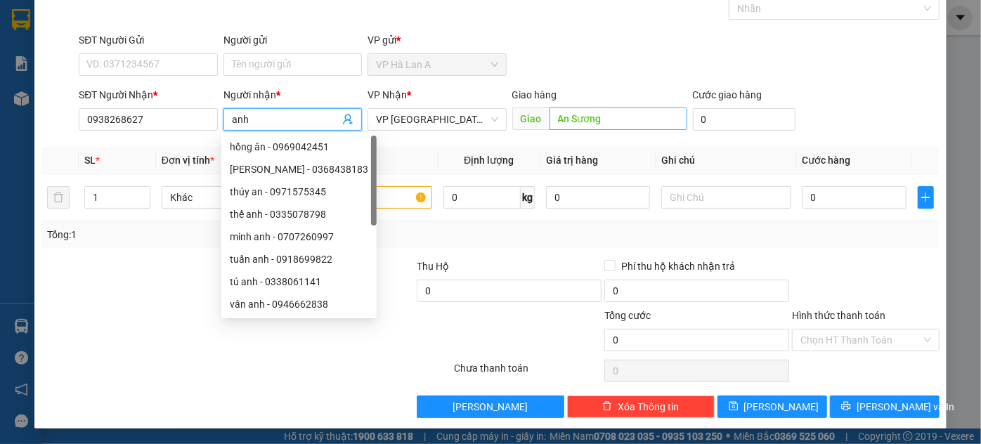
type input "anh"
click at [611, 126] on input "An Sương" at bounding box center [618, 118] width 138 height 22
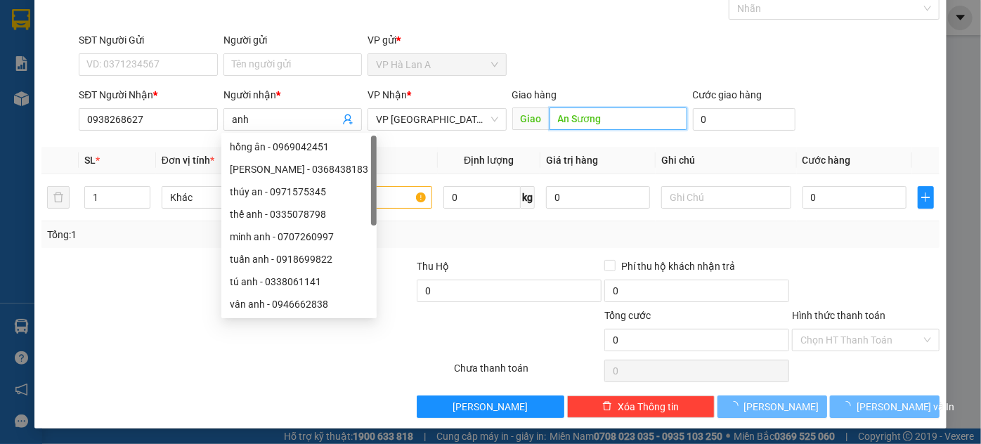
click at [611, 126] on input "An Sương" at bounding box center [618, 118] width 138 height 22
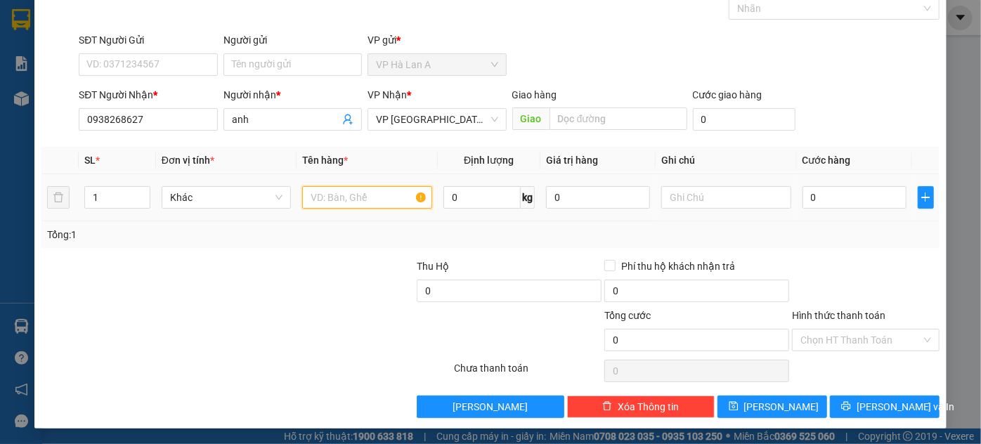
click at [395, 192] on input "text" at bounding box center [367, 197] width 130 height 22
type input "1 thùng"
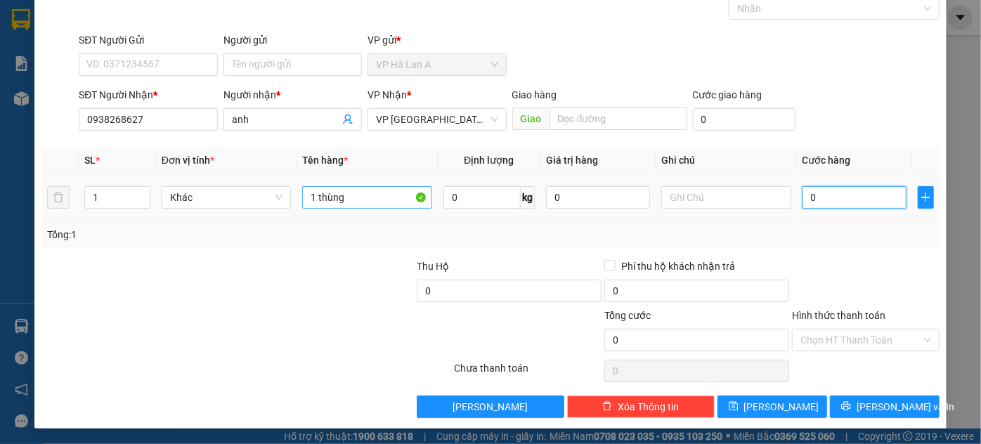
type input "9"
type input "90"
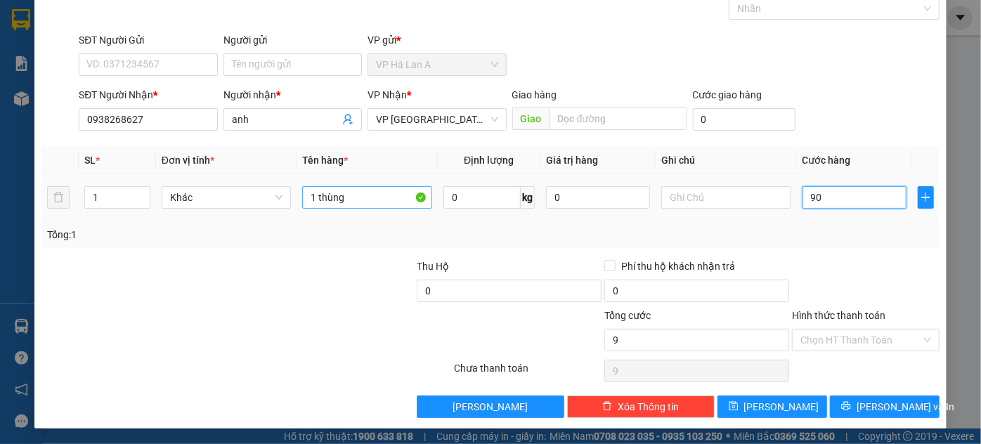
type input "90"
type input "90.000"
click at [363, 194] on input "1 thùng" at bounding box center [367, 197] width 130 height 22
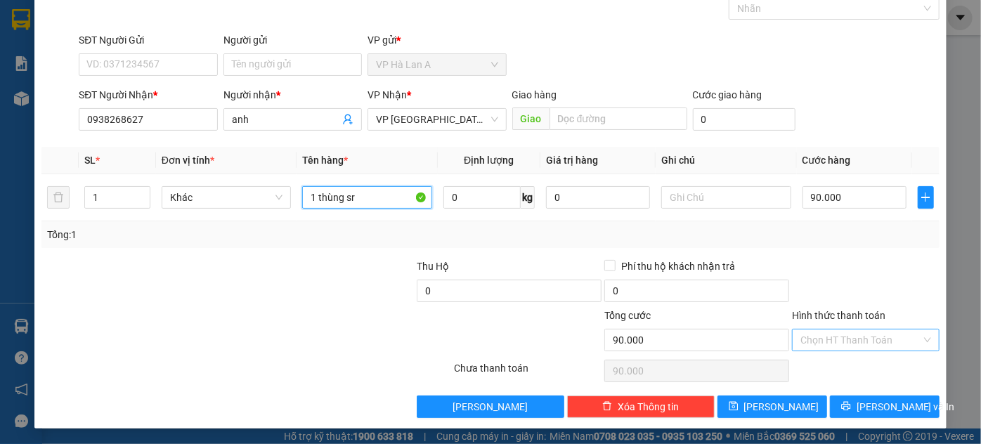
type input "1 thùng sr"
click at [814, 342] on input "Hình thức thanh toán" at bounding box center [860, 339] width 121 height 21
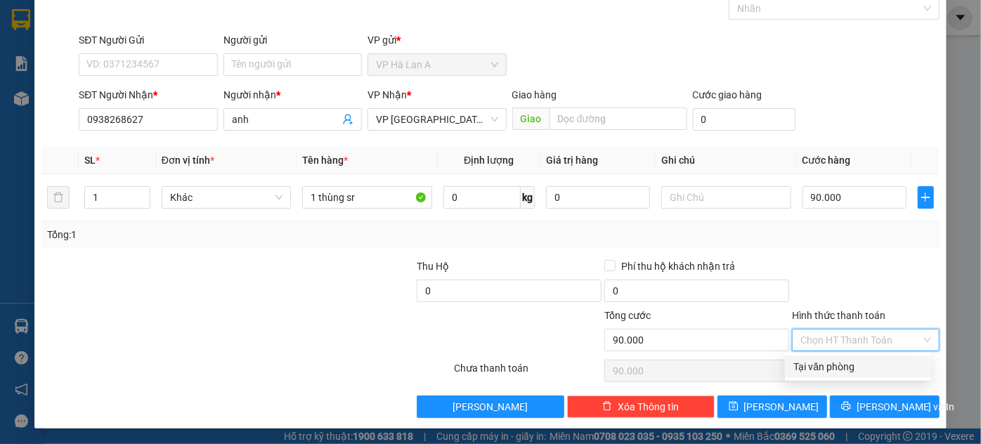
click at [807, 368] on div "Tại văn phòng" at bounding box center [857, 366] width 129 height 15
type input "0"
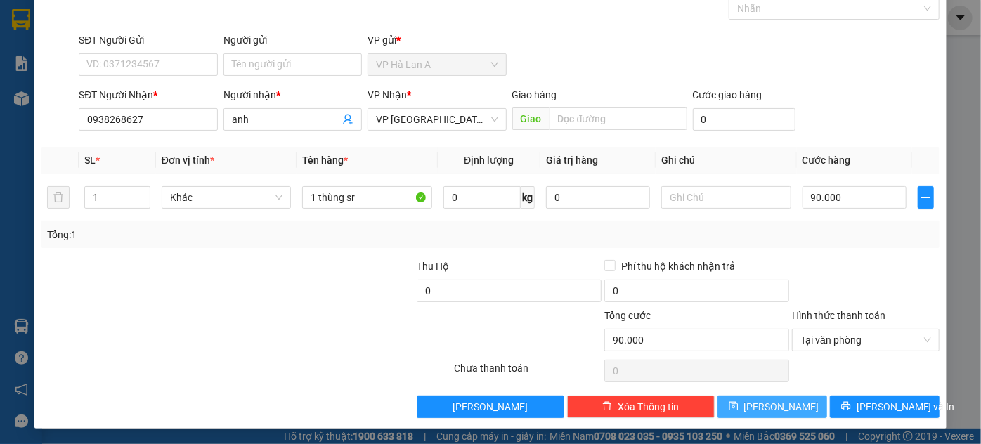
click at [788, 404] on button "Lưu" at bounding box center [772, 406] width 110 height 22
type input "0"
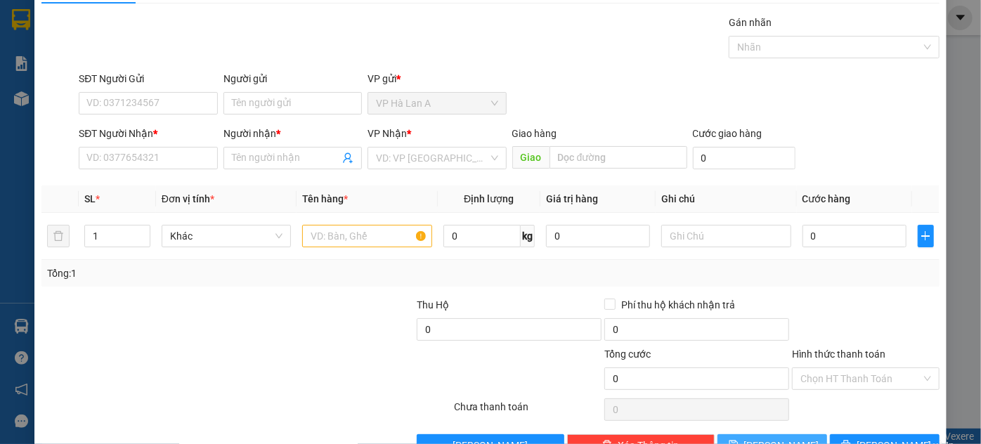
scroll to position [0, 0]
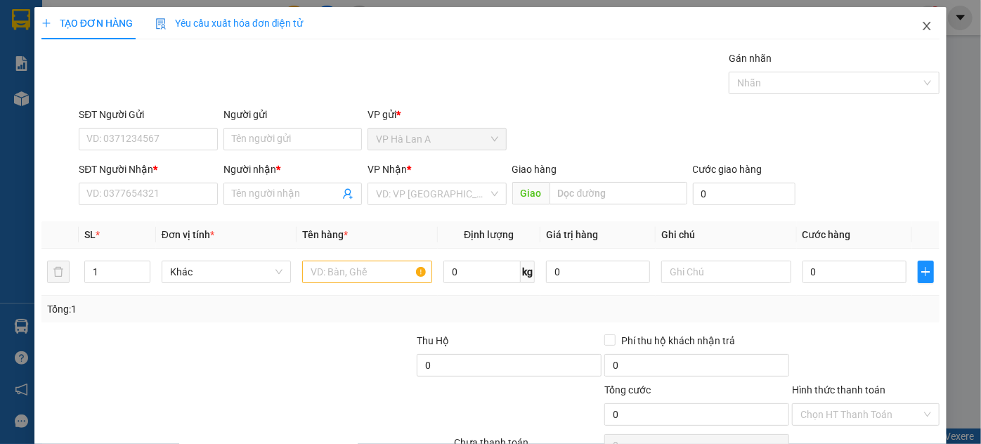
click at [917, 34] on span "Close" at bounding box center [926, 26] width 39 height 39
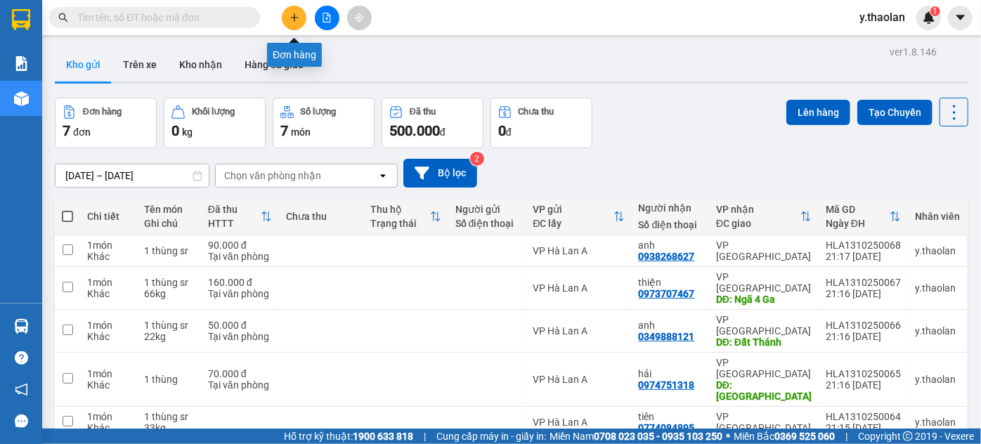
click at [288, 18] on button at bounding box center [294, 18] width 25 height 25
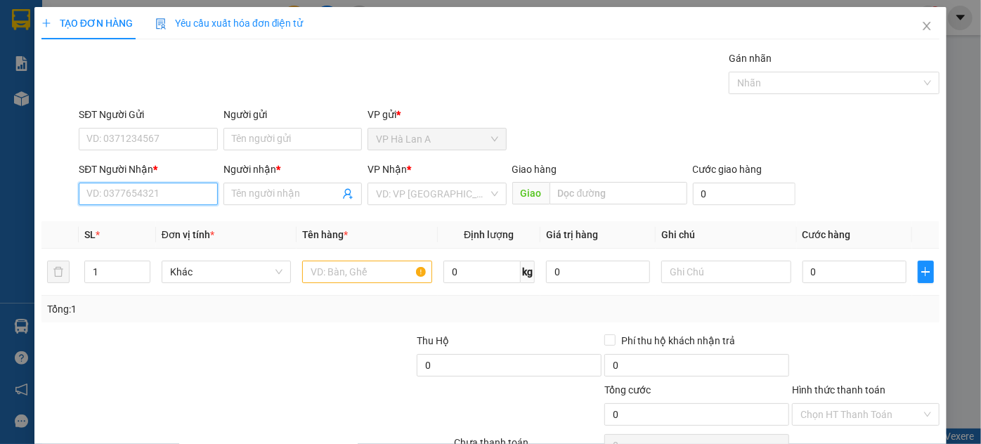
click at [195, 197] on input "SĐT Người Nhận *" at bounding box center [148, 194] width 138 height 22
click at [154, 225] on div "0349481862 - như" at bounding box center [146, 221] width 120 height 15
type input "0349481862"
type input "như"
type input "0349481862"
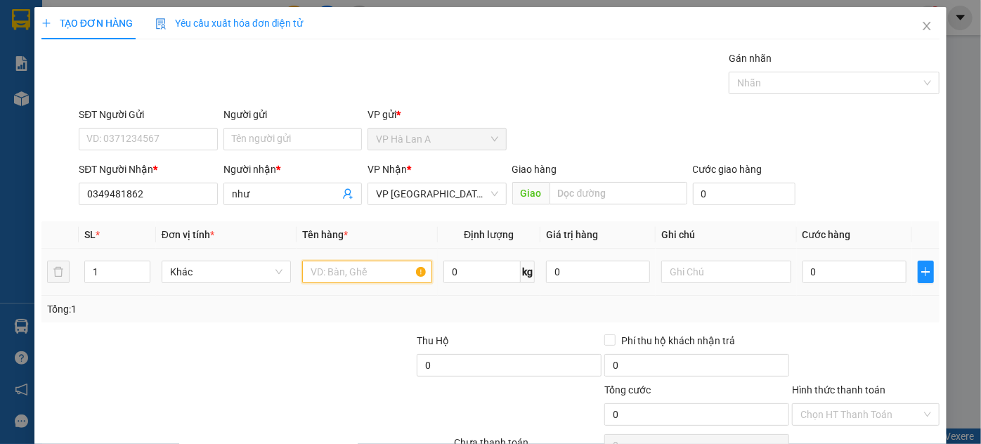
click at [358, 268] on input "text" at bounding box center [367, 272] width 130 height 22
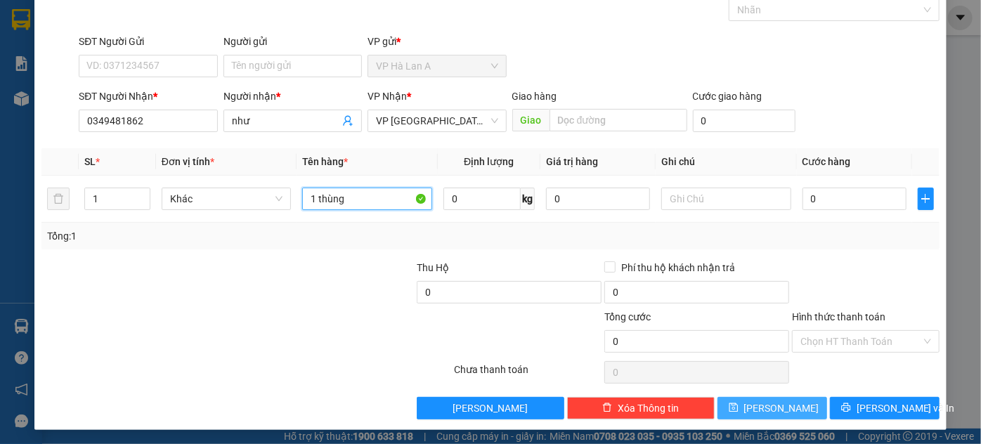
scroll to position [74, 0]
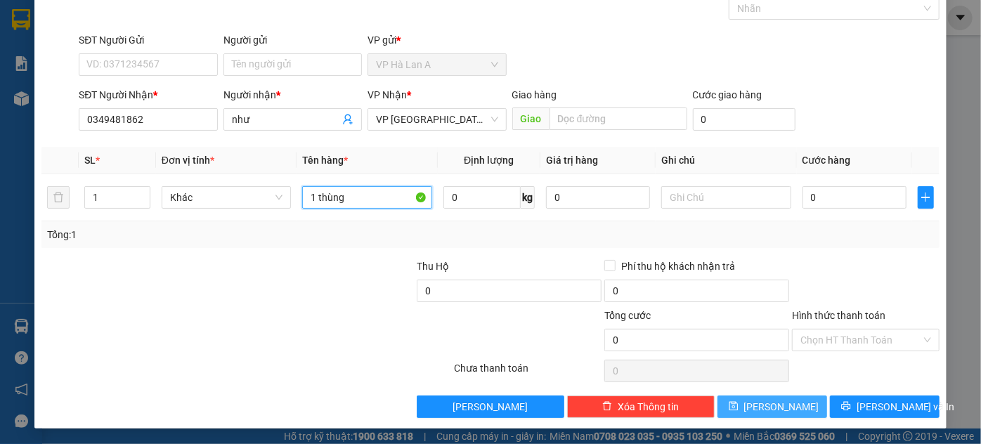
type input "1 thùng"
click at [777, 409] on span "Lưu" at bounding box center [781, 406] width 75 height 15
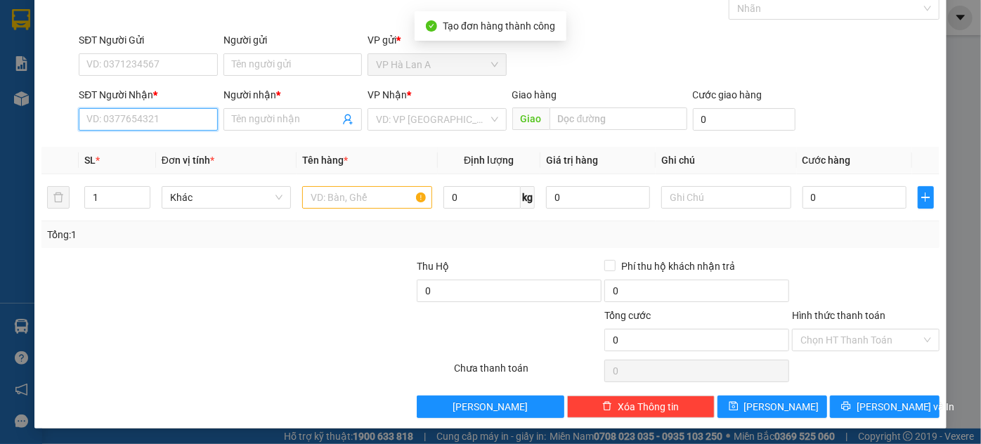
click at [153, 121] on input "SĐT Người Nhận *" at bounding box center [148, 119] width 138 height 22
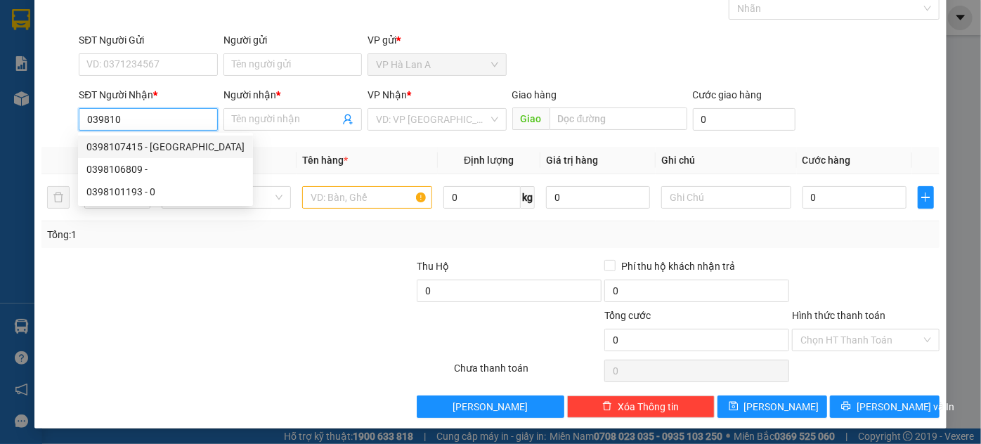
click at [153, 143] on div "0398107415 - đức" at bounding box center [165, 146] width 158 height 15
type input "0398107415"
type input "đức"
type input "Đ.Xoài 2"
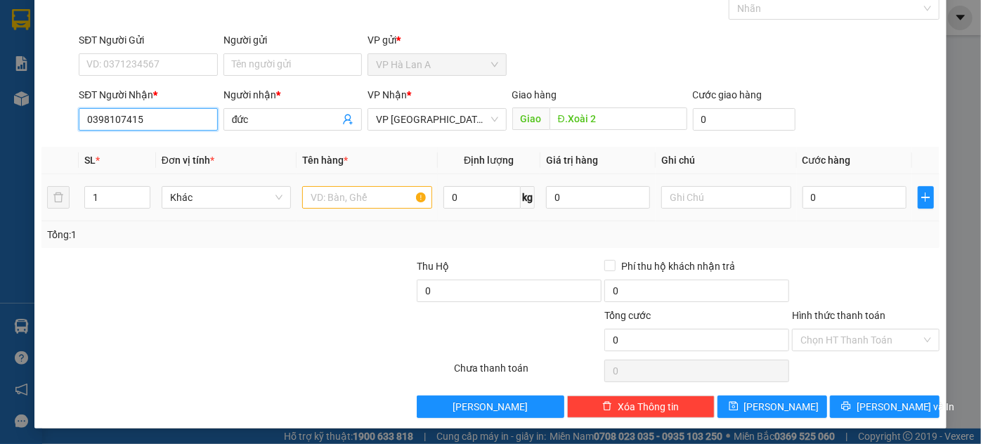
type input "0398107415"
click at [369, 199] on input "text" at bounding box center [367, 197] width 130 height 22
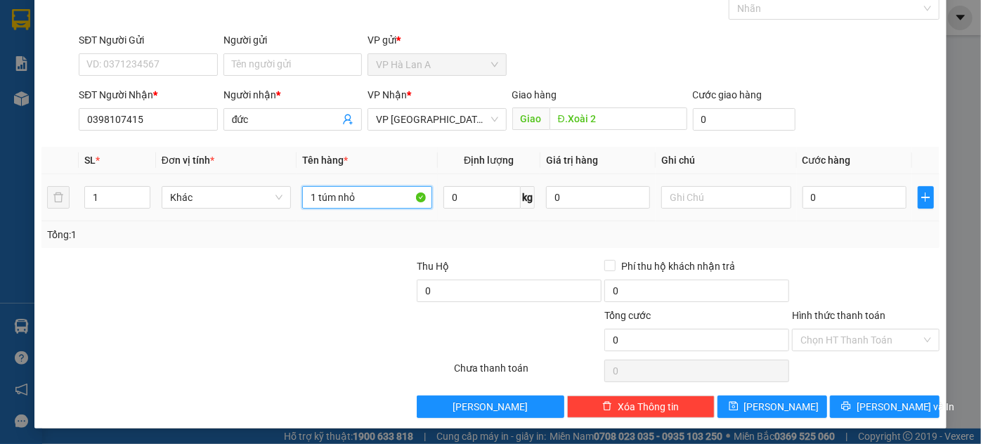
type input "1 túm nhỏ"
type input "4"
type input "40"
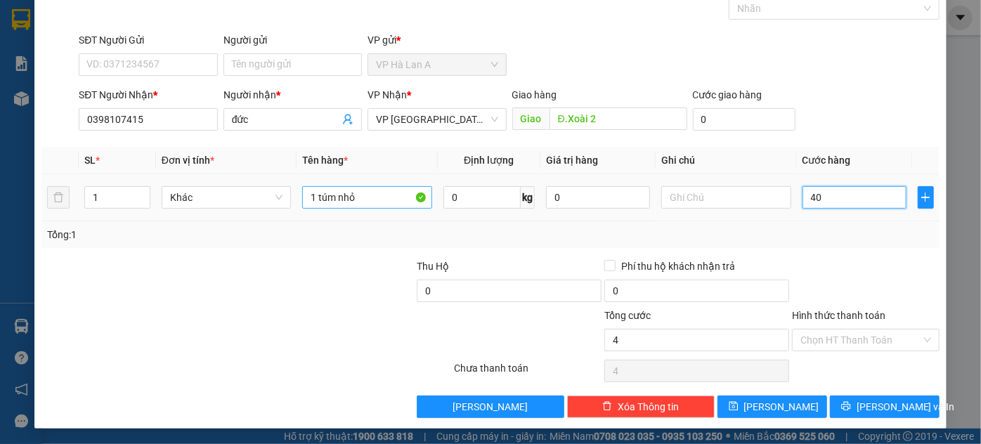
type input "40"
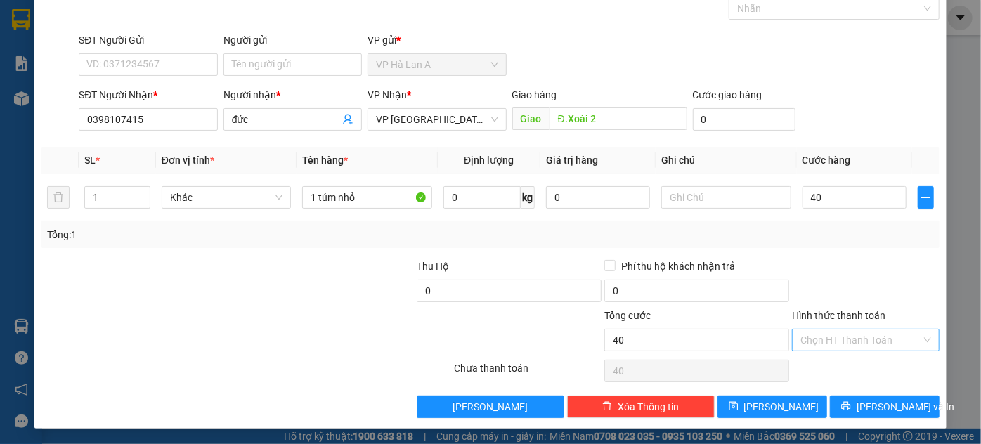
type input "40.000"
click at [825, 339] on input "Hình thức thanh toán" at bounding box center [860, 339] width 121 height 21
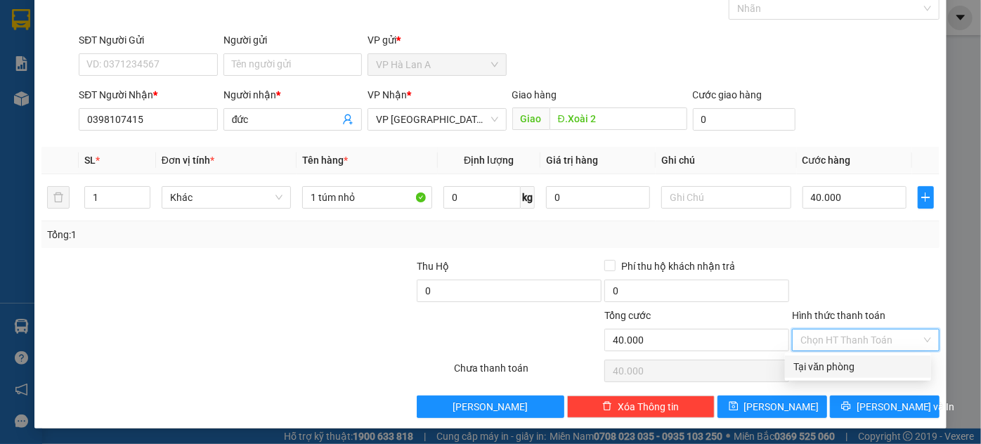
click at [818, 366] on div "Tại văn phòng" at bounding box center [857, 366] width 129 height 15
type input "0"
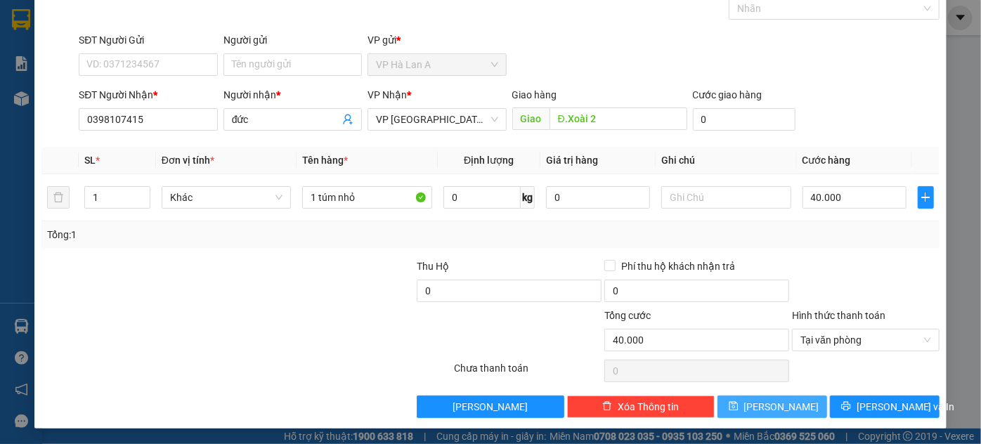
click at [801, 400] on button "Lưu" at bounding box center [772, 406] width 110 height 22
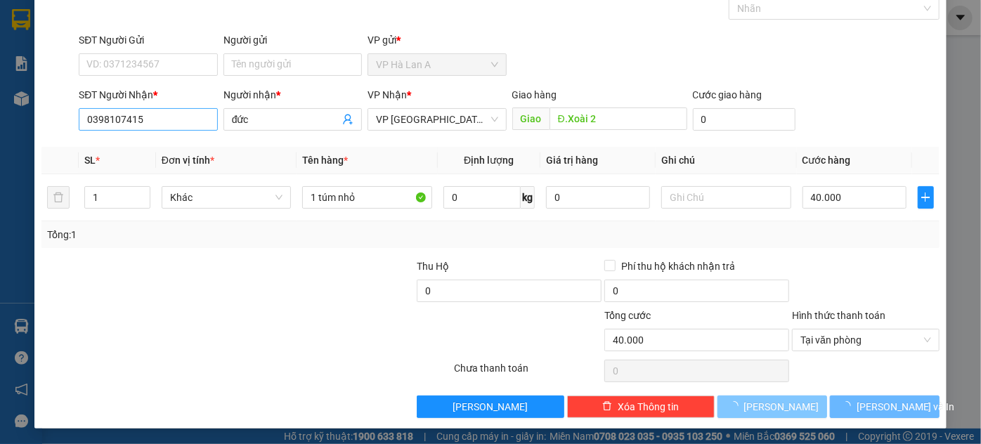
type input "0"
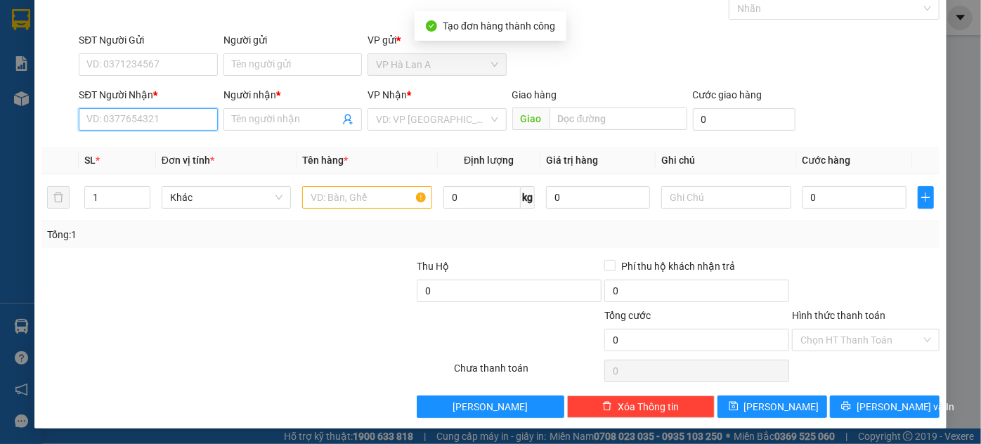
click at [174, 116] on input "SĐT Người Nhận *" at bounding box center [148, 119] width 138 height 22
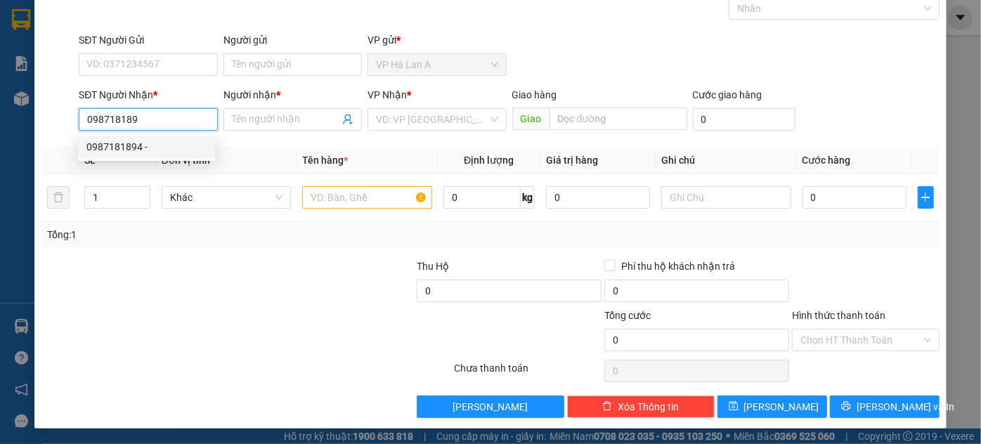
click at [164, 142] on div "0987181894 -" at bounding box center [146, 146] width 120 height 15
type input "0987181894"
type input "Hòa Lân"
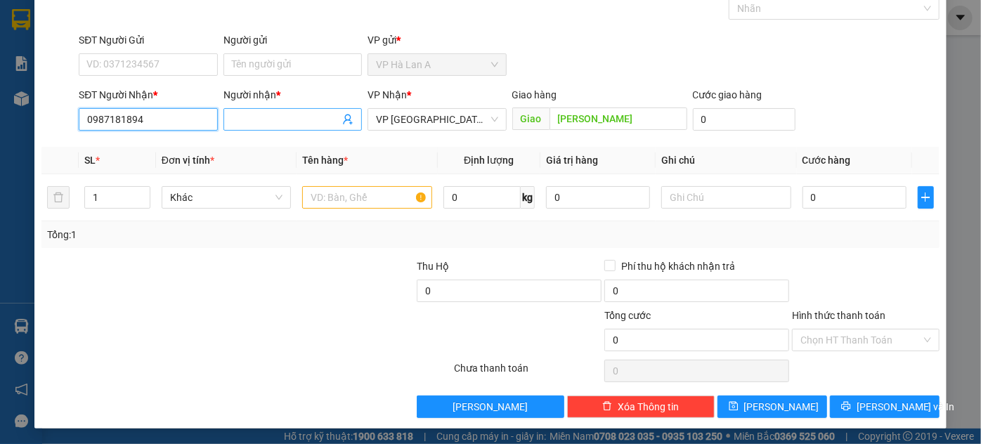
type input "0987181894"
click at [303, 126] on input "Người nhận *" at bounding box center [285, 119] width 107 height 15
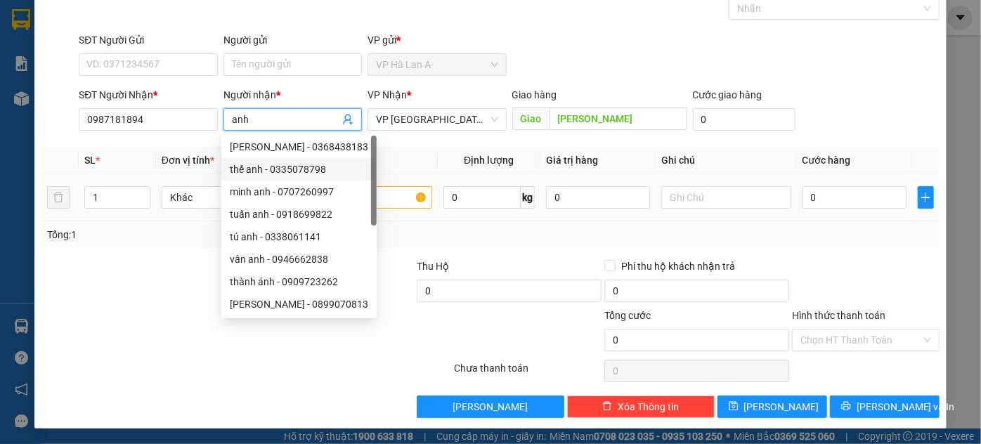
type input "anh"
click at [376, 188] on input "text" at bounding box center [367, 197] width 130 height 22
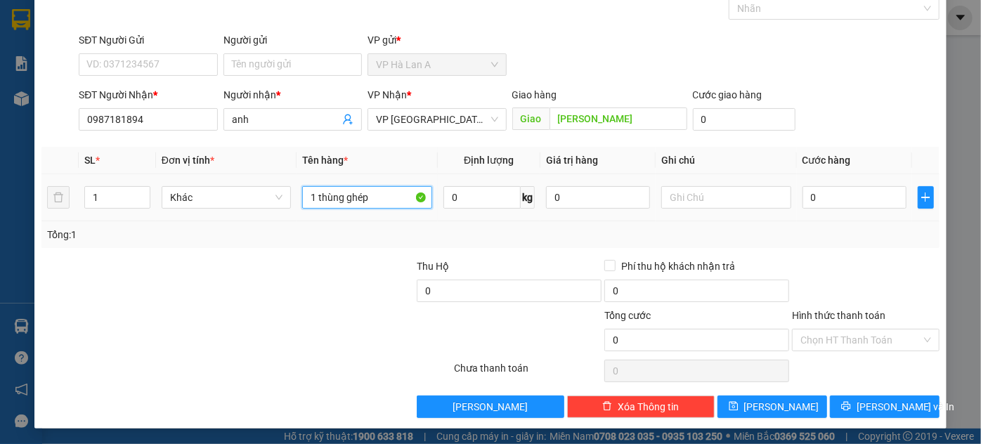
type input "1 thùng ghép"
type input "70"
type input "70.000"
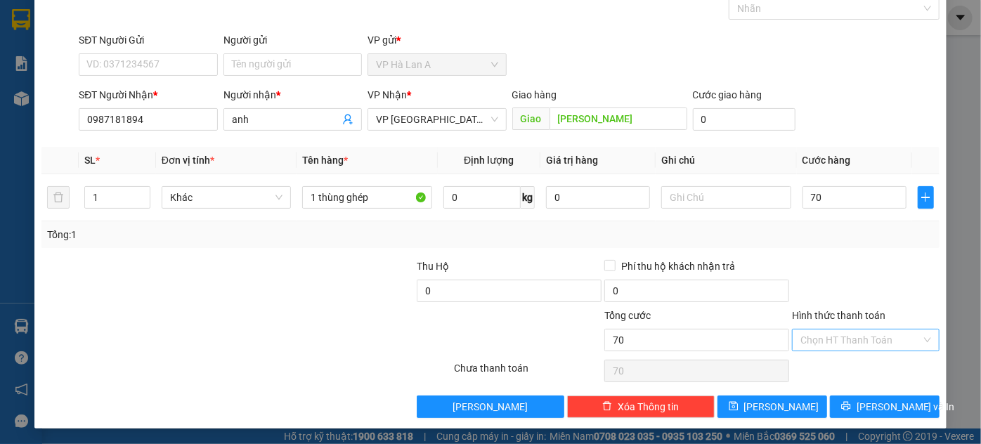
type input "70.000"
click at [841, 336] on input "Hình thức thanh toán" at bounding box center [860, 339] width 121 height 21
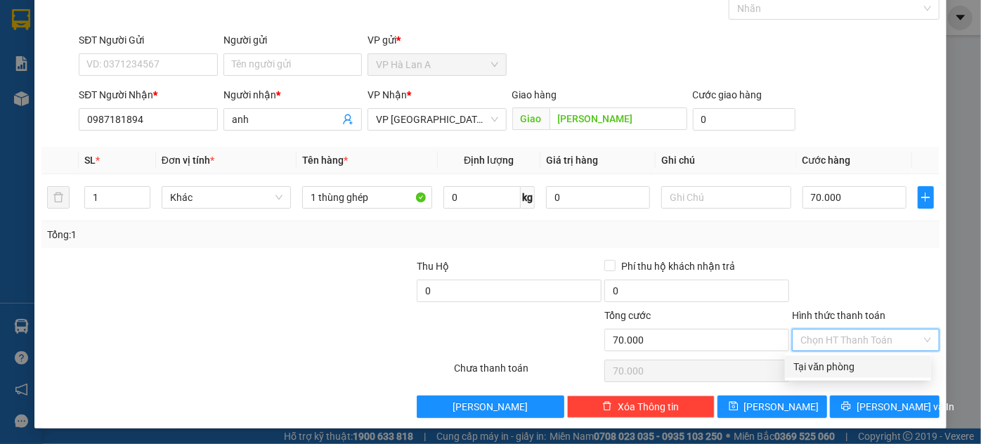
click at [806, 365] on div "Tại văn phòng" at bounding box center [857, 366] width 129 height 15
type input "0"
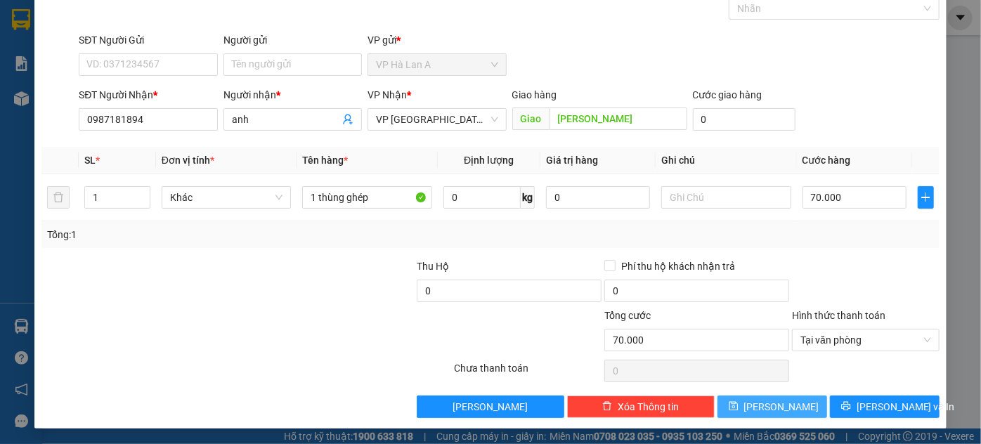
click at [788, 406] on button "Lưu" at bounding box center [772, 406] width 110 height 22
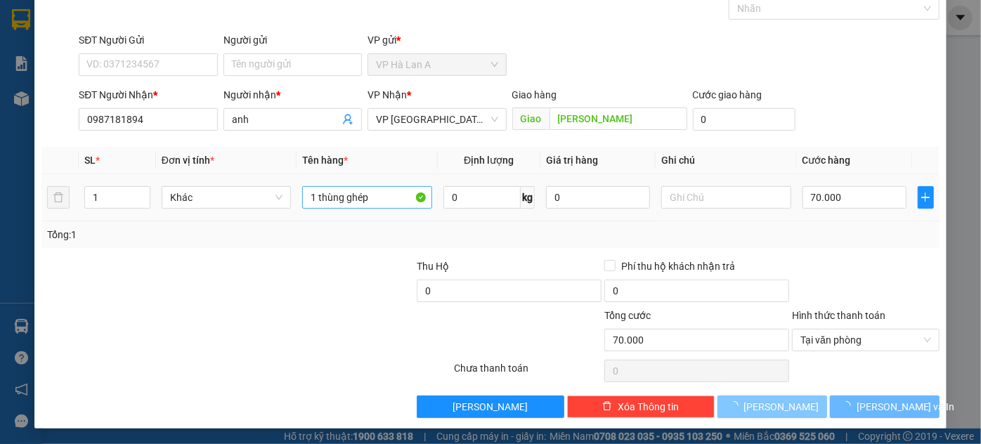
type input "0"
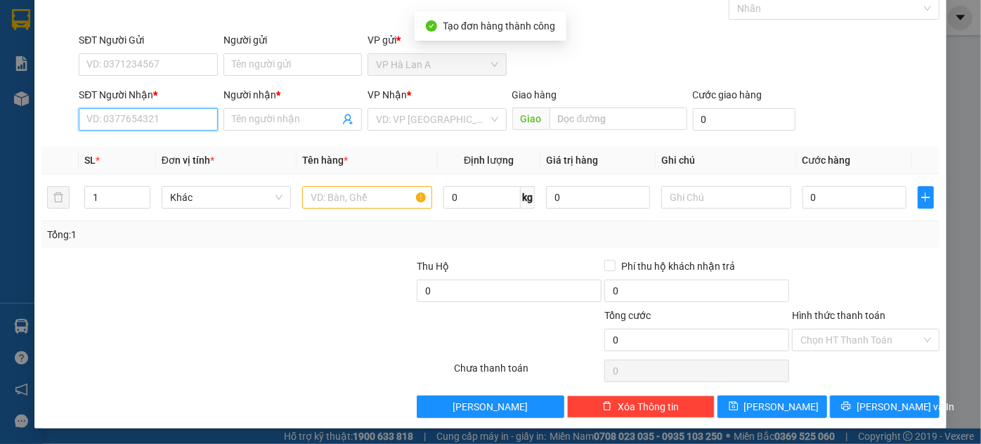
click at [175, 125] on input "SĐT Người Nhận *" at bounding box center [148, 119] width 138 height 22
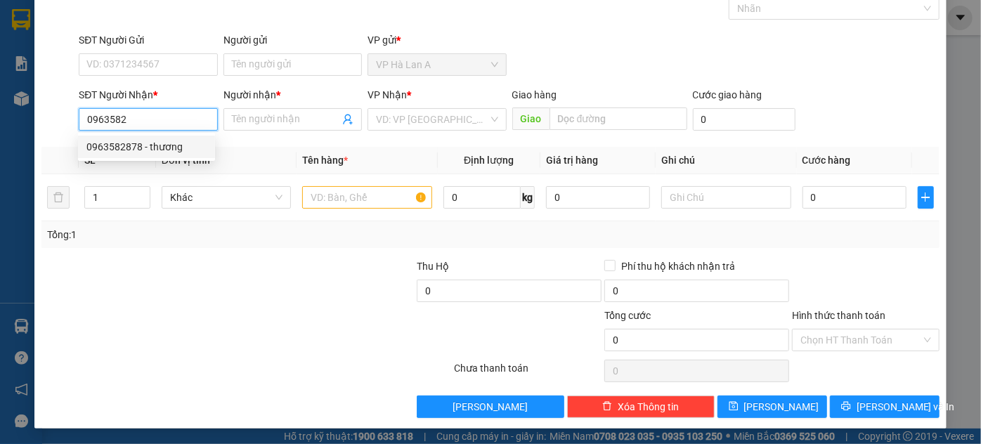
click at [169, 148] on div "0963582878 - thương" at bounding box center [146, 146] width 120 height 15
type input "0963582878"
type input "thương"
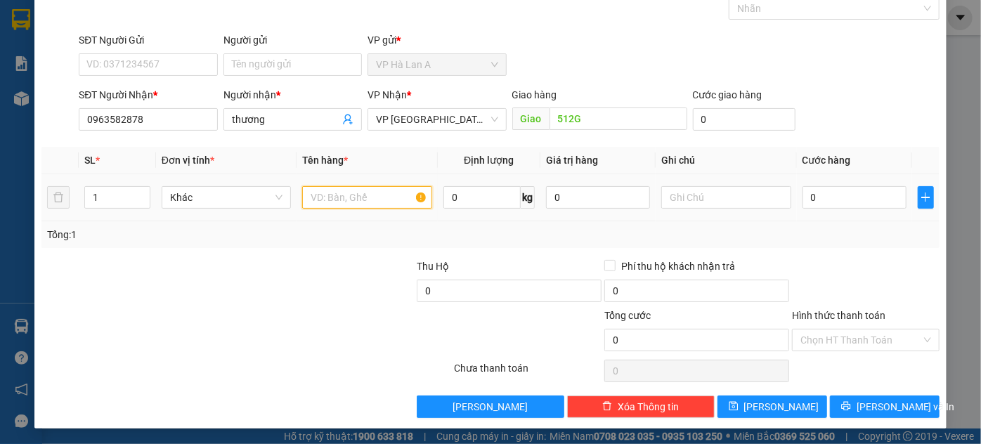
click at [345, 197] on input "text" at bounding box center [367, 197] width 130 height 22
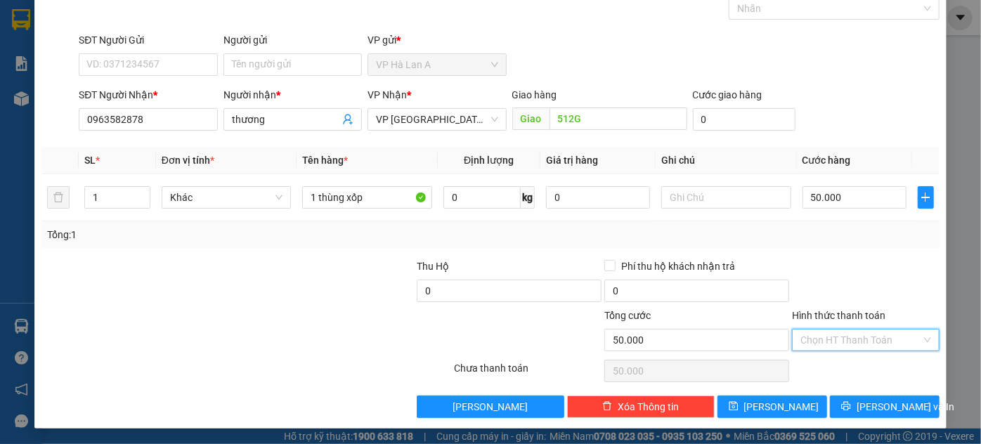
click at [865, 347] on input "Hình thức thanh toán" at bounding box center [860, 339] width 121 height 21
click at [834, 364] on div "Tại văn phòng" at bounding box center [857, 366] width 129 height 15
click at [790, 399] on button "Lưu" at bounding box center [772, 406] width 110 height 22
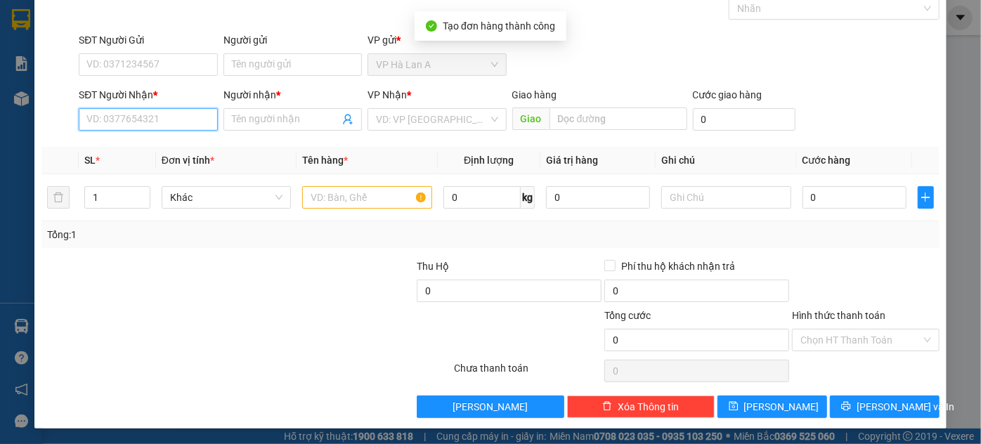
click at [176, 112] on input "SĐT Người Nhận *" at bounding box center [148, 119] width 138 height 22
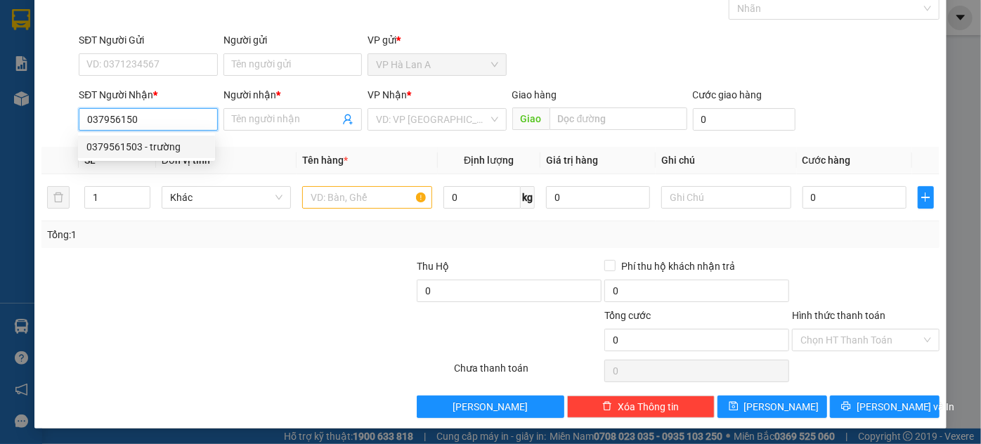
click at [189, 149] on div "0379561503 - trường" at bounding box center [146, 146] width 120 height 15
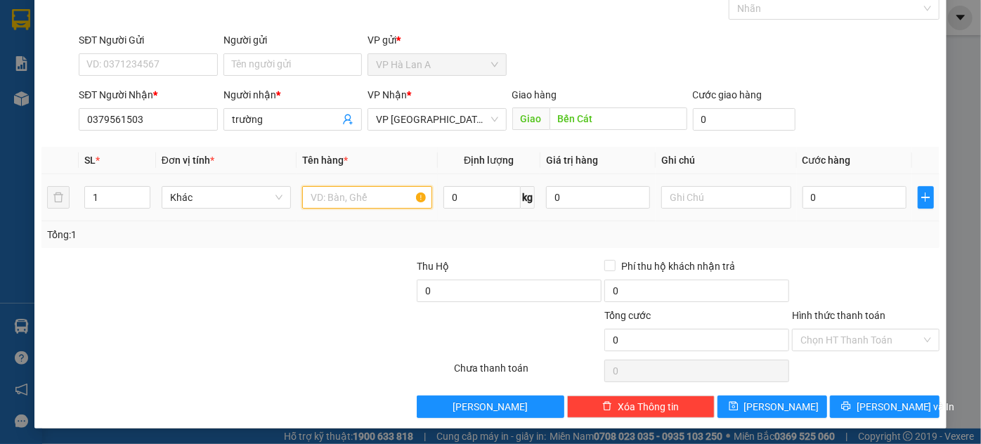
click at [332, 202] on input "text" at bounding box center [367, 197] width 130 height 22
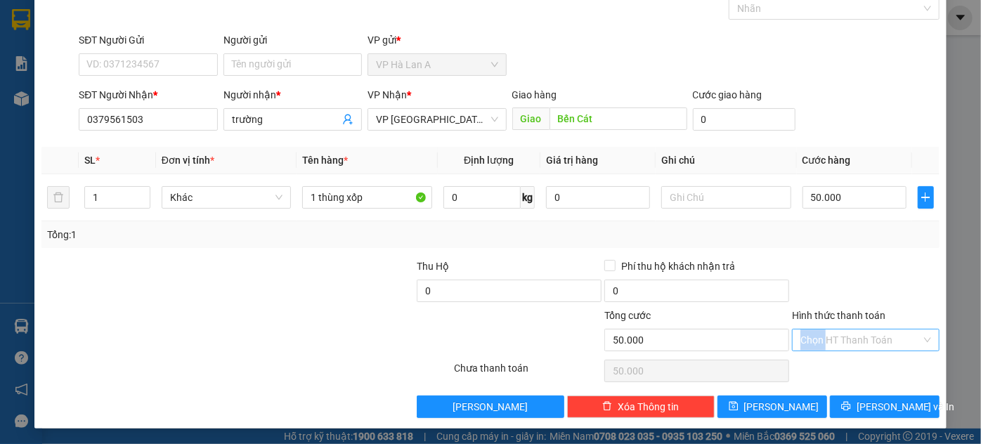
click at [820, 348] on div "Hình thức thanh toán Chọn HT Thanh Toán" at bounding box center [865, 332] width 147 height 49
click at [832, 343] on input "Hình thức thanh toán" at bounding box center [860, 339] width 121 height 21
click at [821, 365] on div "Tại văn phòng" at bounding box center [857, 366] width 129 height 15
click at [801, 398] on button "Lưu" at bounding box center [772, 406] width 110 height 22
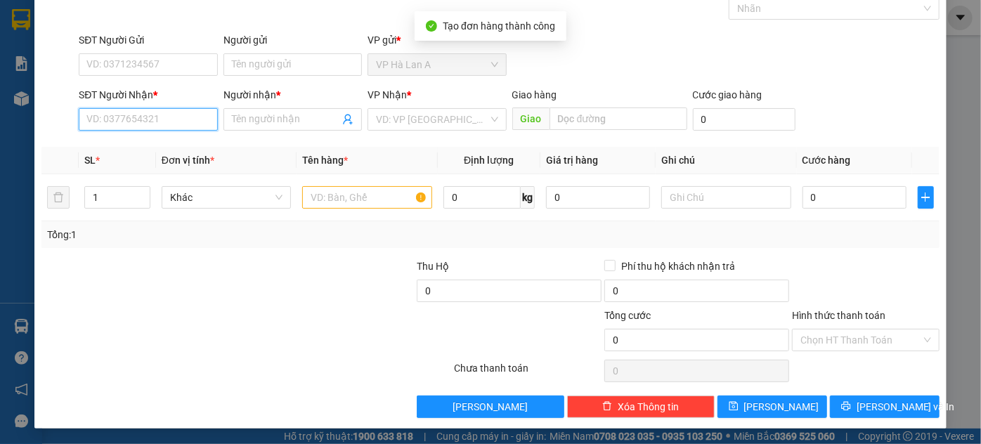
click at [170, 122] on input "SĐT Người Nhận *" at bounding box center [148, 119] width 138 height 22
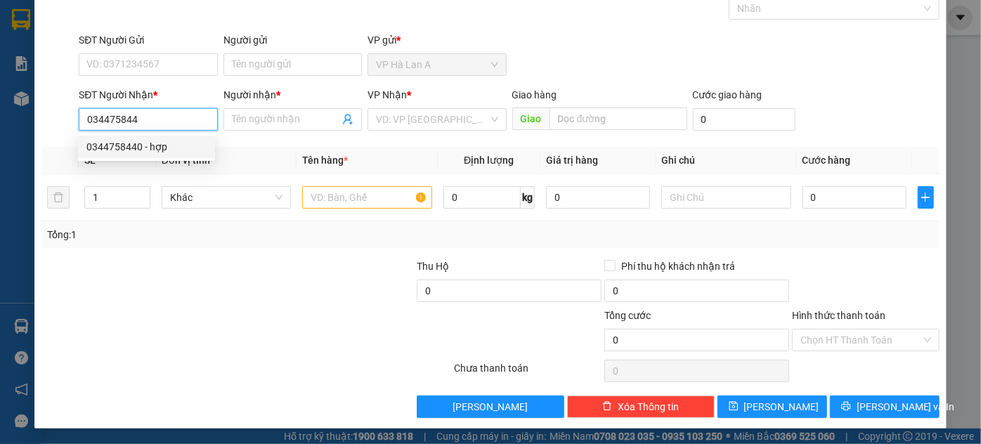
click at [181, 140] on div "0344758440 - hợp" at bounding box center [146, 146] width 120 height 15
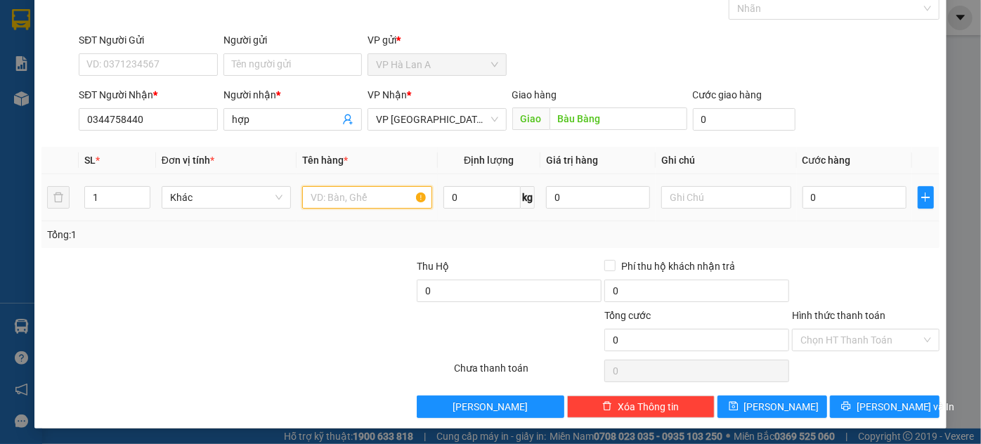
click at [341, 198] on input "text" at bounding box center [367, 197] width 130 height 22
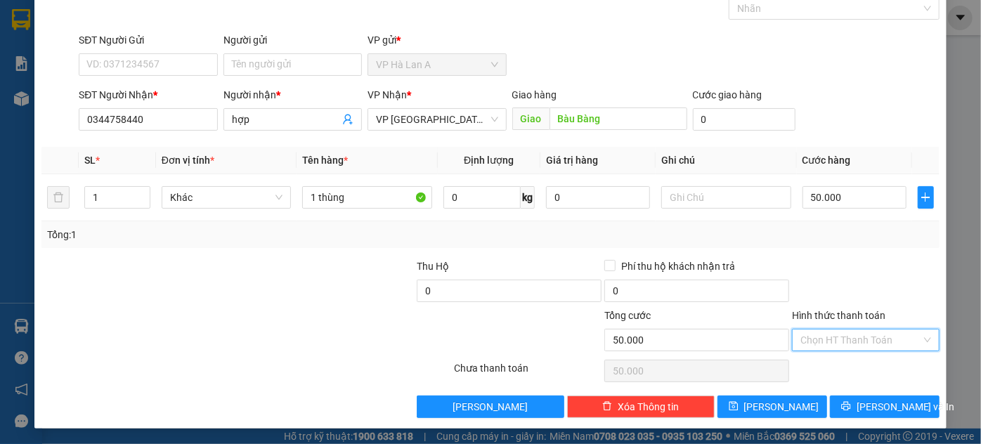
click at [833, 340] on input "Hình thức thanh toán" at bounding box center [860, 339] width 121 height 21
click at [822, 366] on div "Tại văn phòng" at bounding box center [857, 366] width 129 height 15
click at [799, 395] on button "Lưu" at bounding box center [772, 406] width 110 height 22
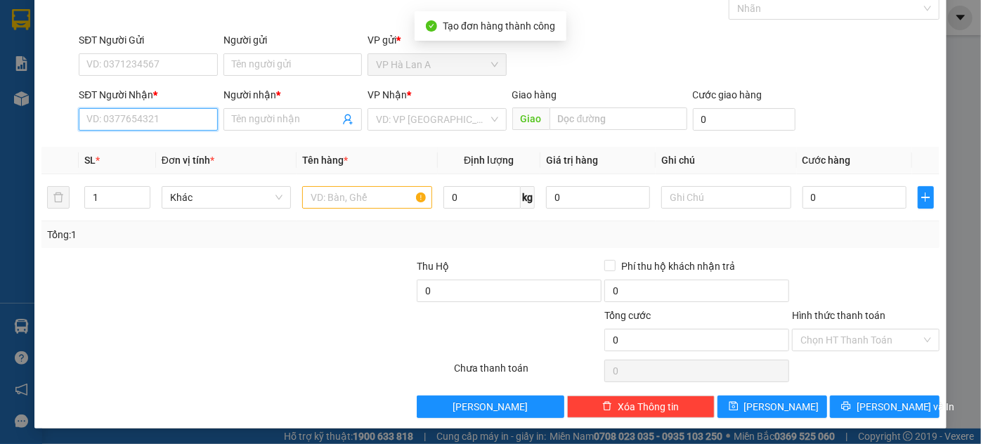
click at [192, 110] on input "SĐT Người Nhận *" at bounding box center [148, 119] width 138 height 22
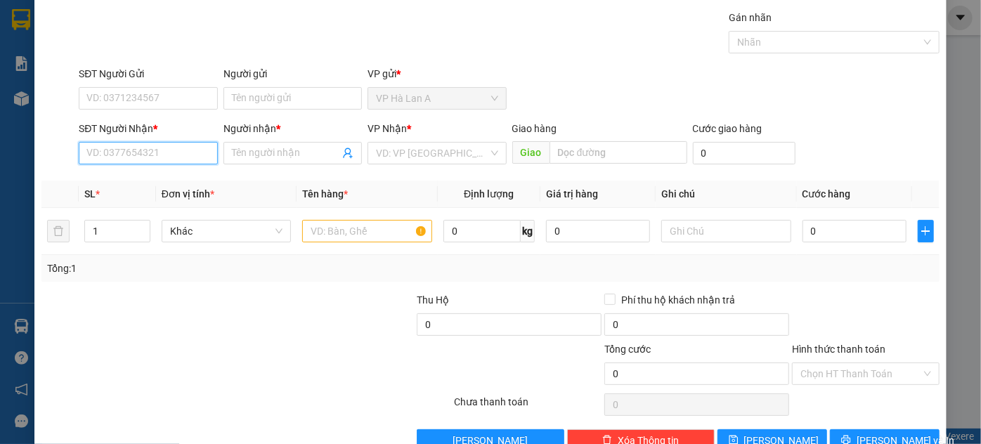
scroll to position [0, 0]
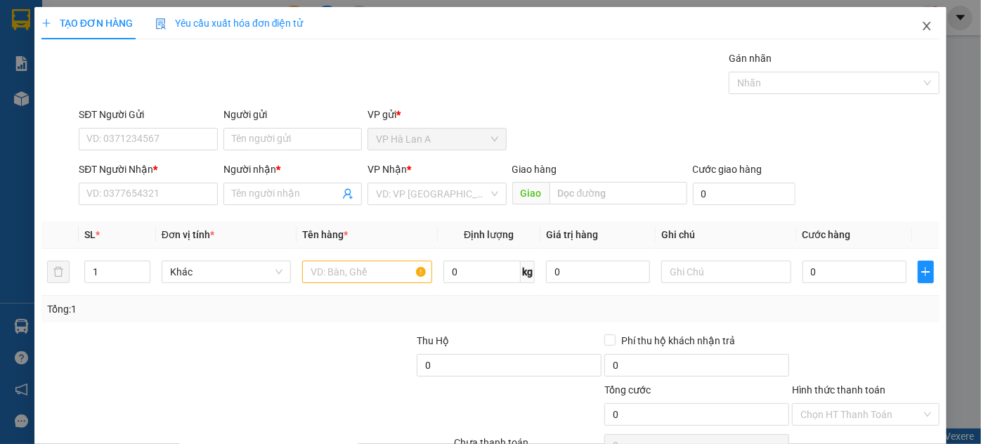
click at [922, 33] on span "Close" at bounding box center [926, 26] width 39 height 39
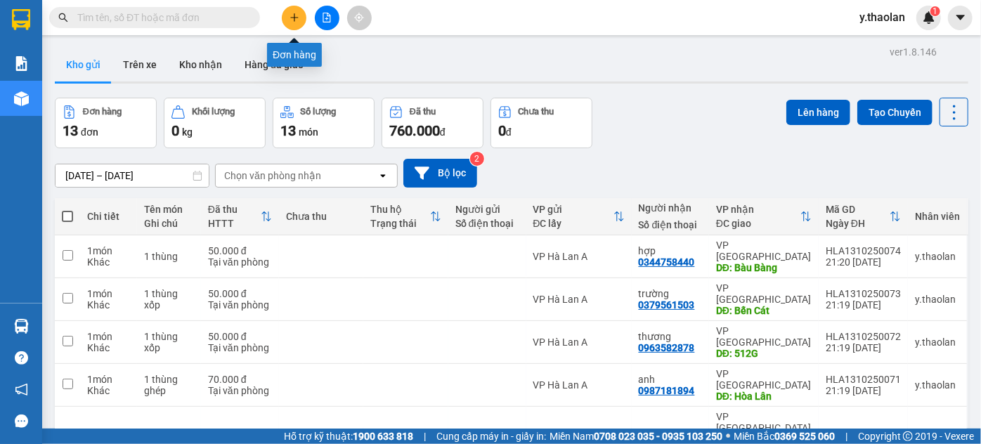
click at [300, 20] on button at bounding box center [294, 18] width 25 height 25
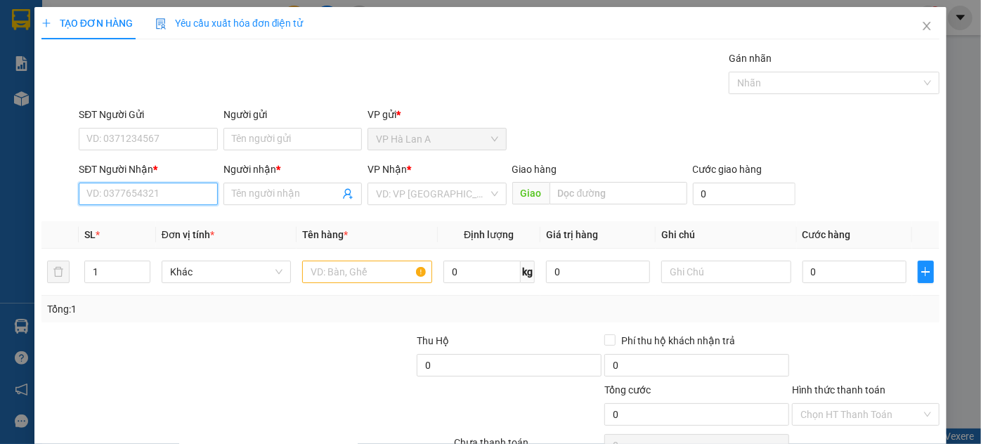
click at [173, 195] on input "SĐT Người Nhận *" at bounding box center [148, 194] width 138 height 22
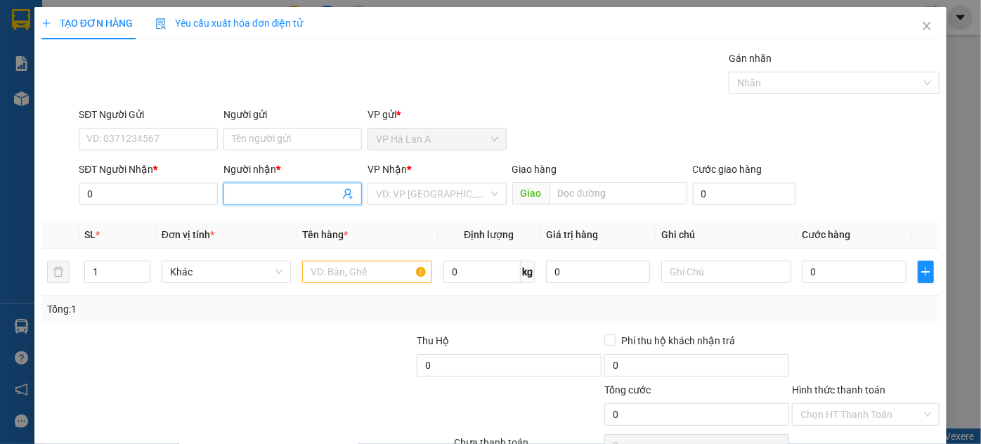
click at [268, 188] on input "Người nhận *" at bounding box center [285, 193] width 107 height 15
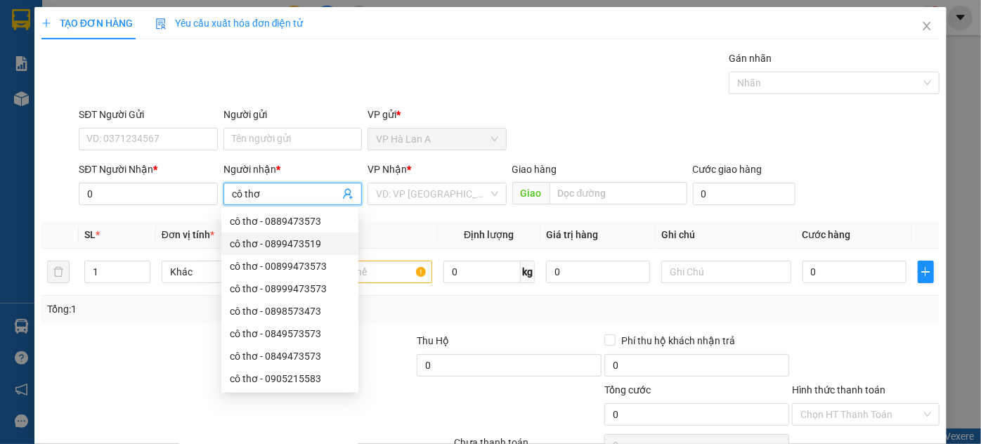
click at [322, 250] on div "cô thơ - 0899473519" at bounding box center [290, 243] width 120 height 15
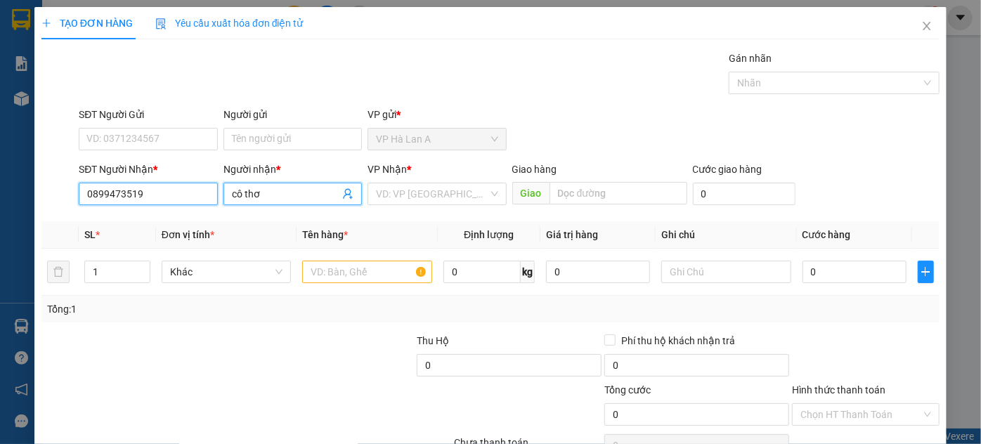
click at [161, 194] on input "0899473519" at bounding box center [148, 194] width 138 height 22
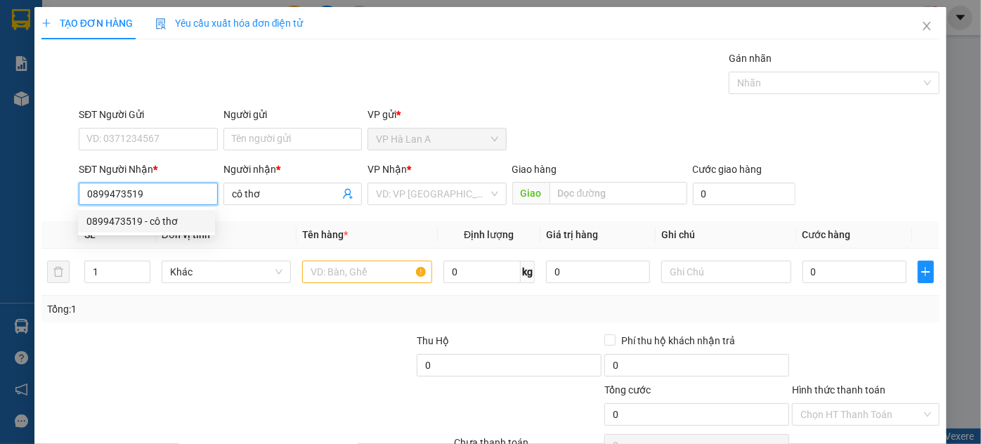
click at [162, 221] on div "0899473519 - cô thơ" at bounding box center [146, 221] width 120 height 15
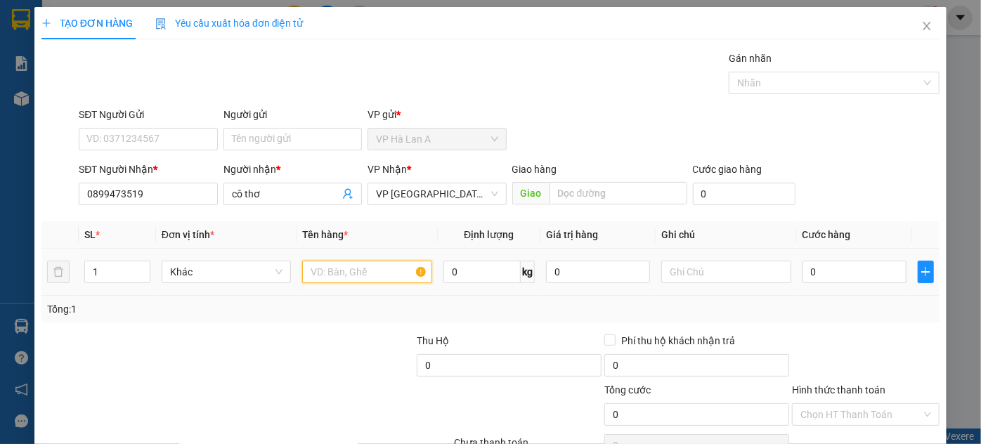
click at [367, 263] on input "text" at bounding box center [367, 272] width 130 height 22
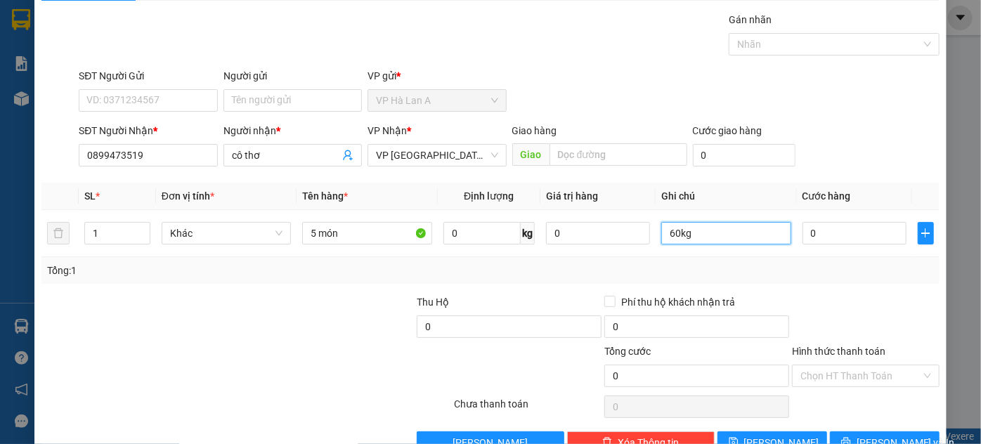
scroll to position [74, 0]
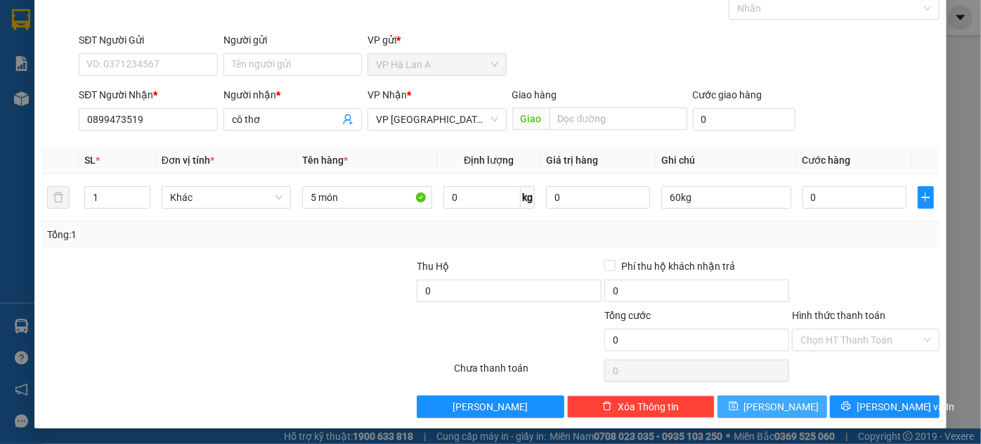
click at [787, 402] on button "Lưu" at bounding box center [772, 406] width 110 height 22
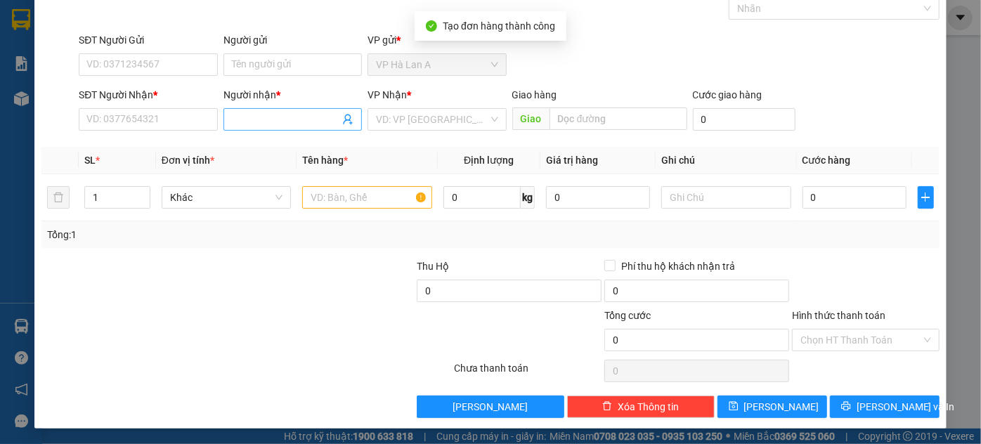
click at [281, 119] on input "Người nhận *" at bounding box center [285, 119] width 107 height 15
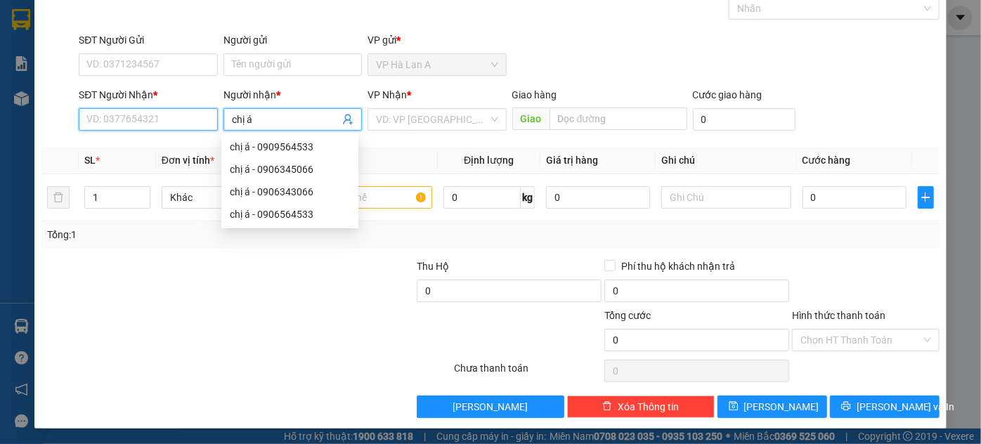
click at [155, 113] on input "SĐT Người Nhận *" at bounding box center [148, 119] width 138 height 22
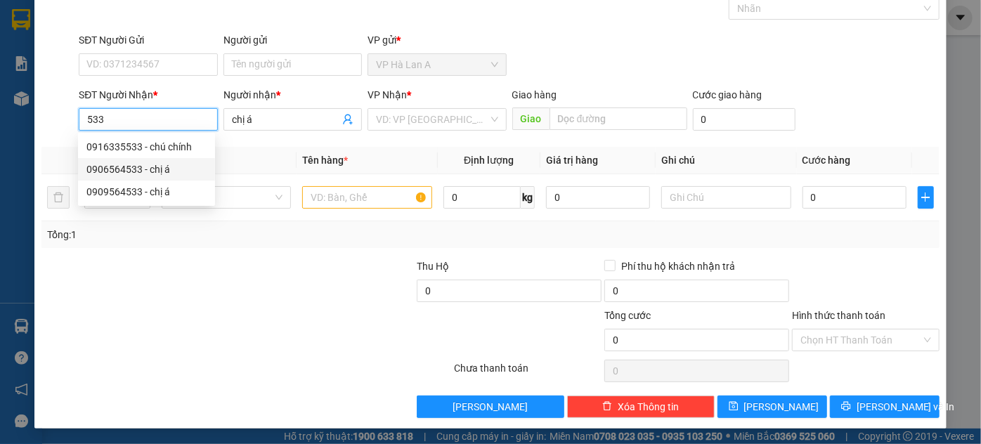
click at [182, 170] on div "0906564533 - chị á" at bounding box center [146, 169] width 120 height 15
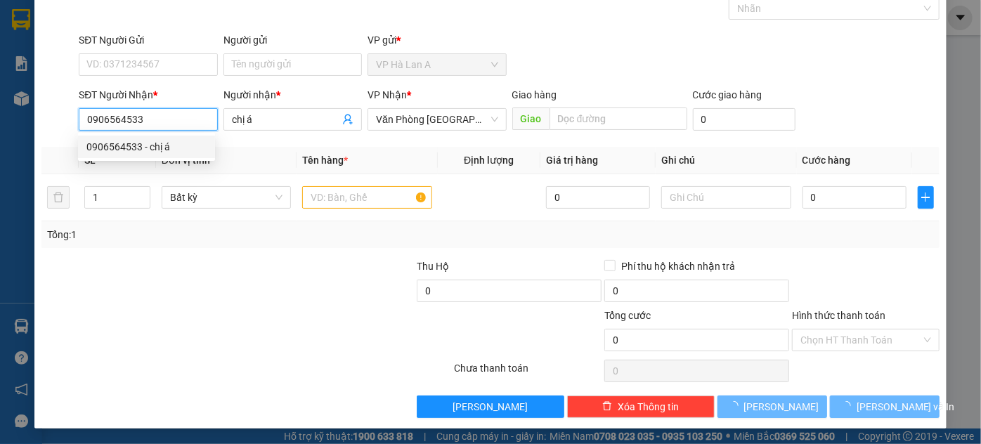
click at [172, 147] on div "0906564533 - chị á" at bounding box center [146, 146] width 120 height 15
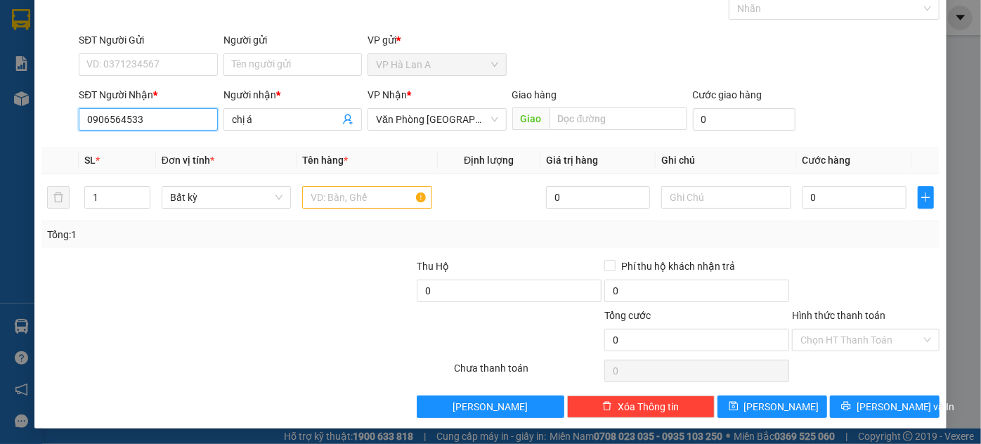
drag, startPoint x: 178, startPoint y: 119, endPoint x: 85, endPoint y: 115, distance: 92.8
click at [85, 115] on input "0906564533" at bounding box center [148, 119] width 138 height 22
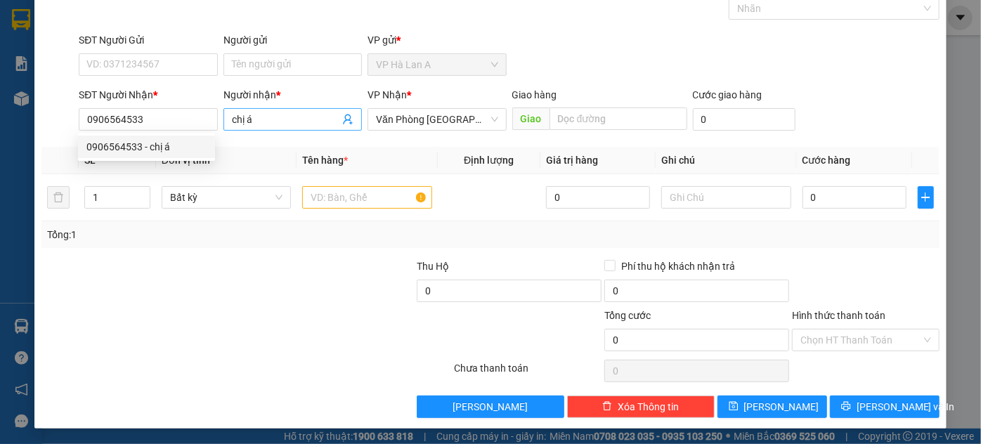
click at [279, 121] on input "chị á" at bounding box center [285, 119] width 107 height 15
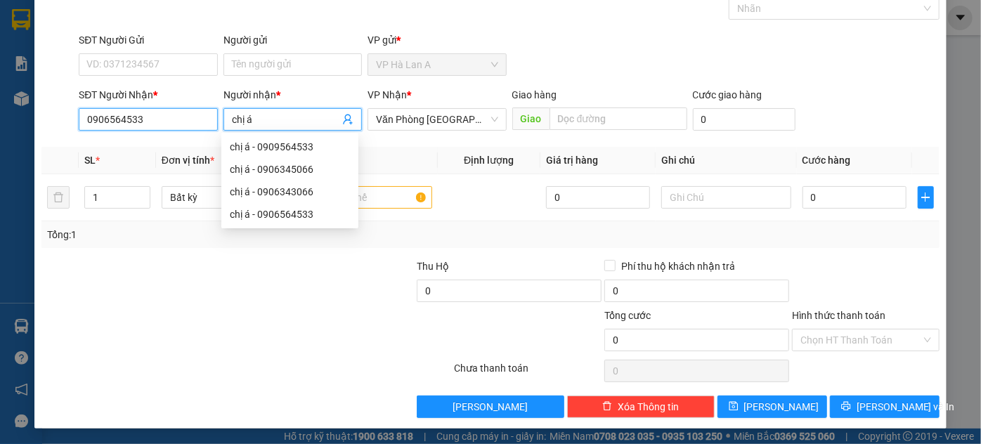
click at [124, 115] on input "0906564533" at bounding box center [148, 119] width 138 height 22
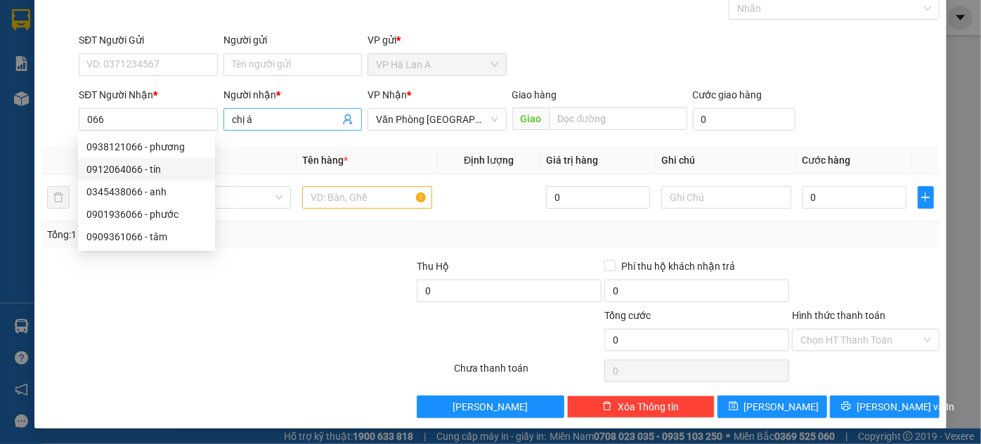
click at [279, 125] on input "chị á" at bounding box center [285, 119] width 107 height 15
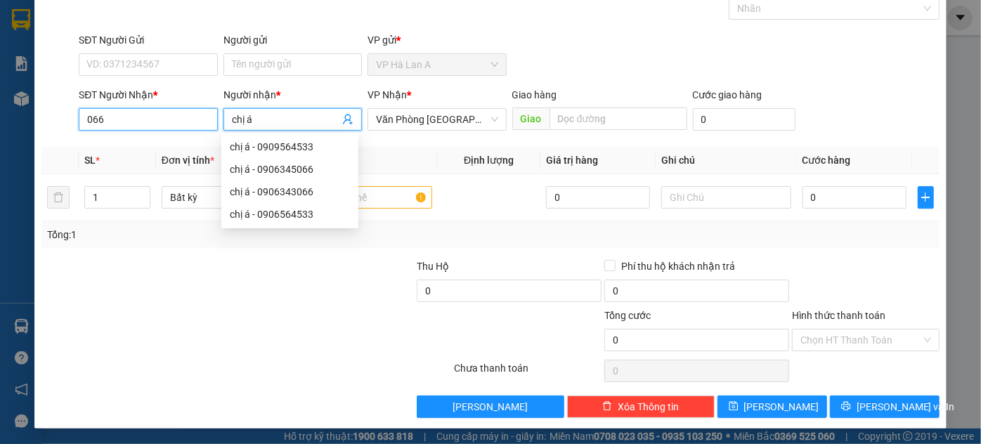
click at [166, 126] on input "066" at bounding box center [148, 119] width 138 height 22
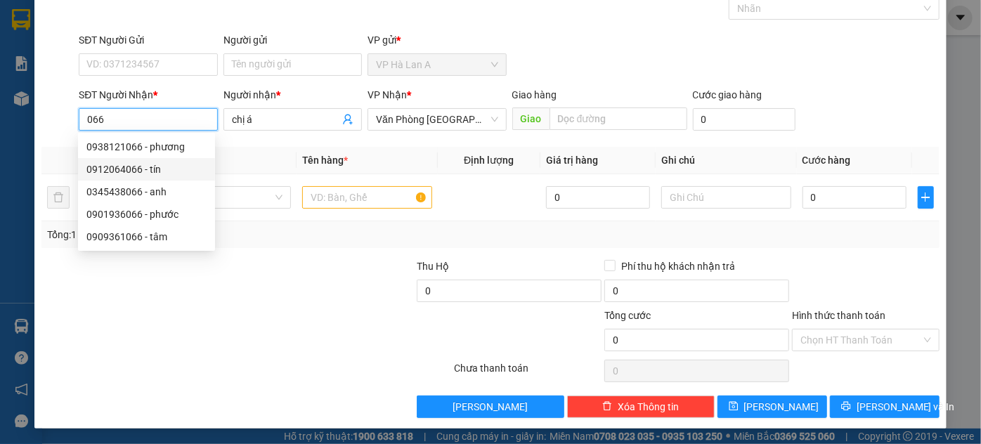
click at [166, 124] on input "066" at bounding box center [148, 119] width 138 height 22
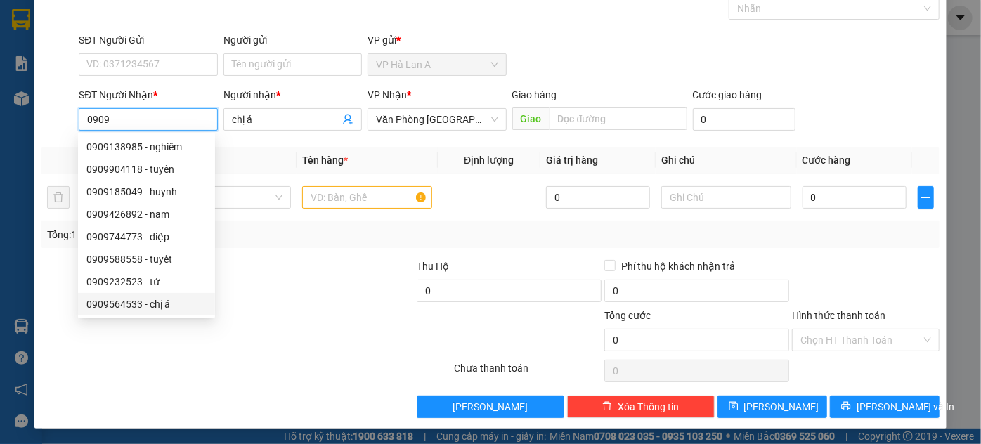
click at [147, 303] on div "0909564533 - chị á" at bounding box center [146, 303] width 120 height 15
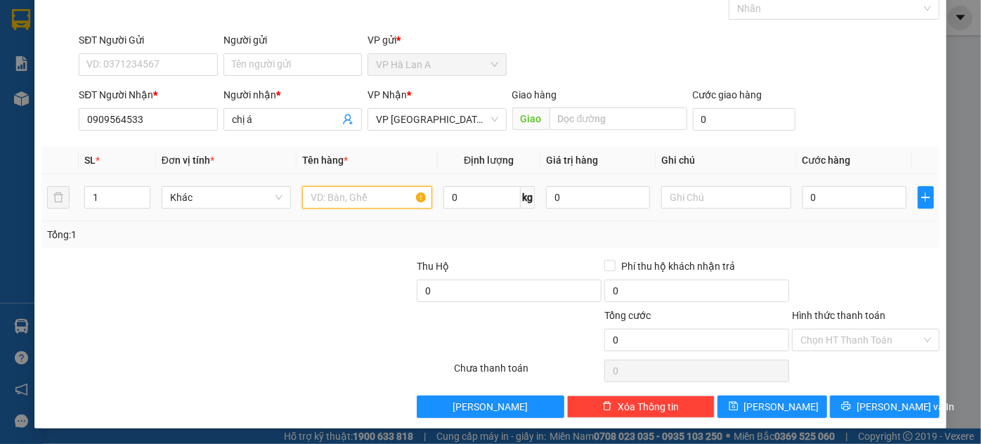
click at [341, 197] on input "text" at bounding box center [367, 197] width 130 height 22
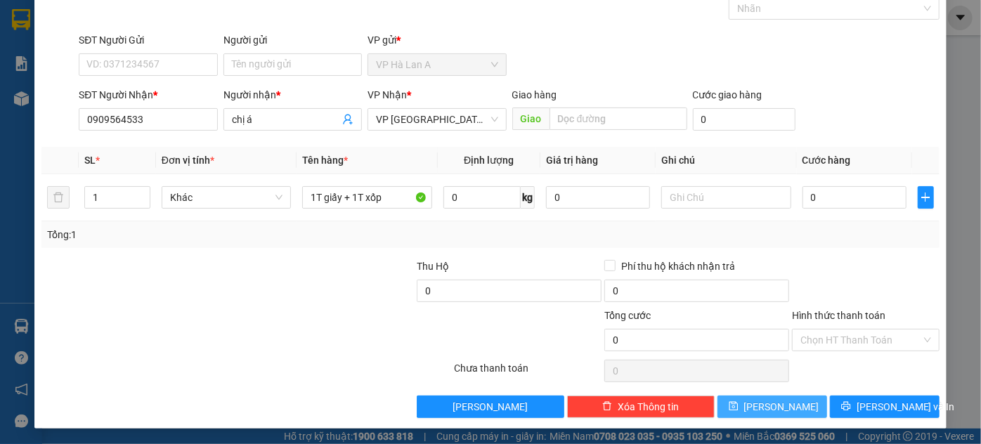
click at [789, 406] on button "Lưu" at bounding box center [772, 406] width 110 height 22
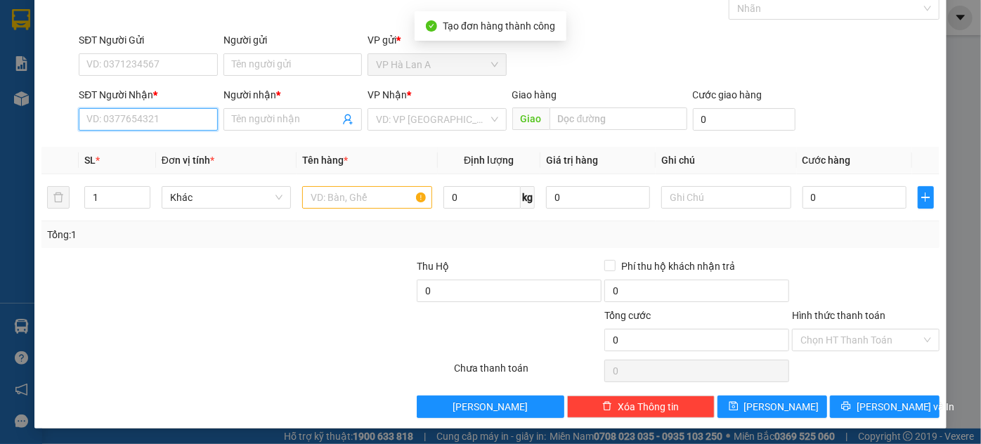
click at [166, 129] on input "SĐT Người Nhận *" at bounding box center [148, 119] width 138 height 22
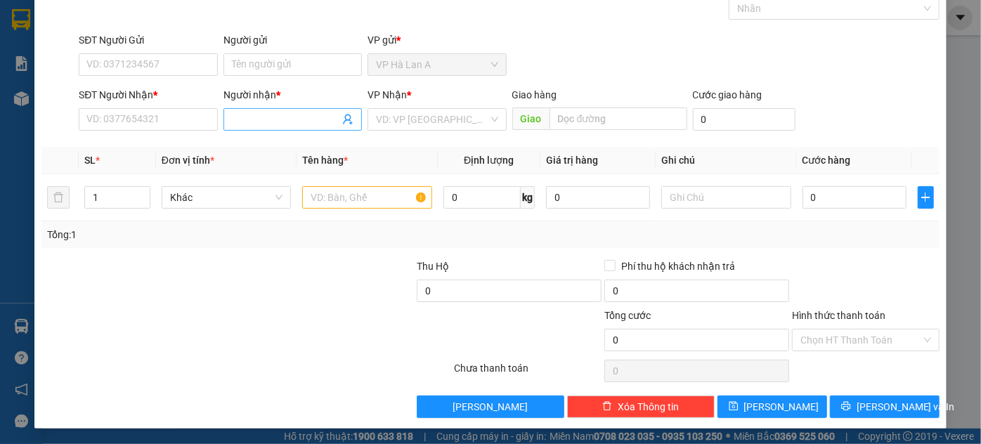
click at [268, 114] on input "Người nhận *" at bounding box center [285, 119] width 107 height 15
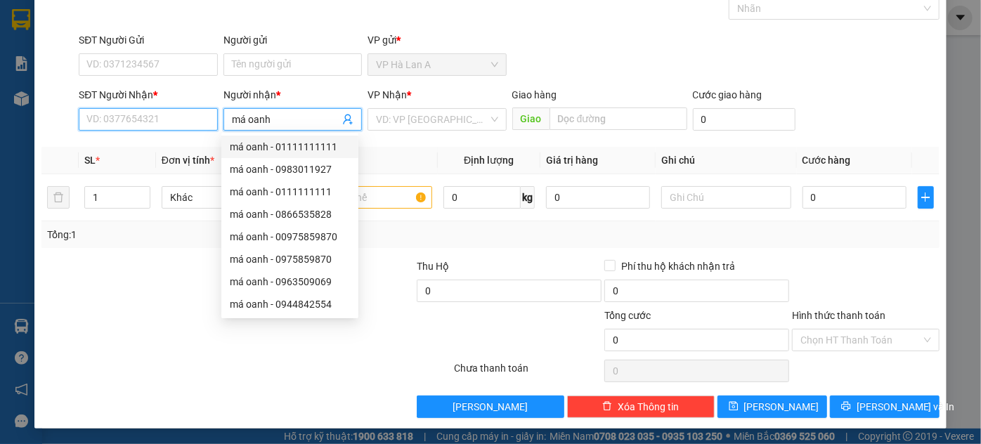
click at [139, 121] on input "SĐT Người Nhận *" at bounding box center [148, 119] width 138 height 22
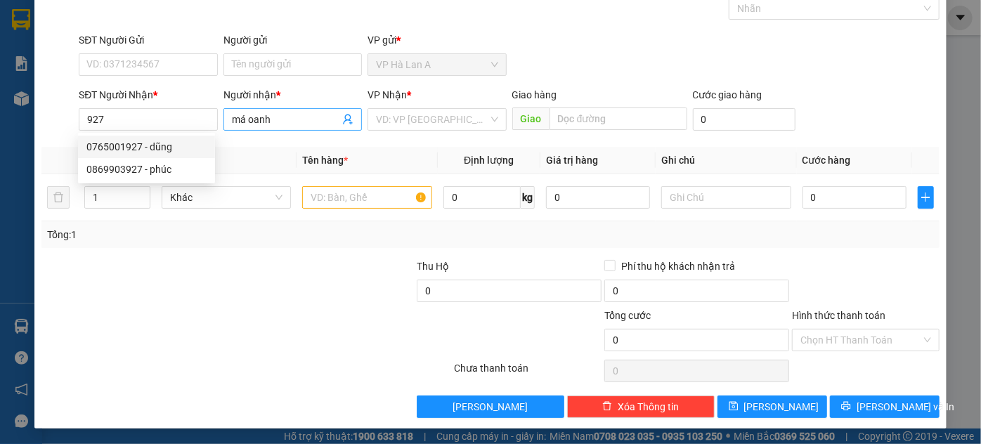
click at [293, 116] on input "má oanh" at bounding box center [285, 119] width 107 height 15
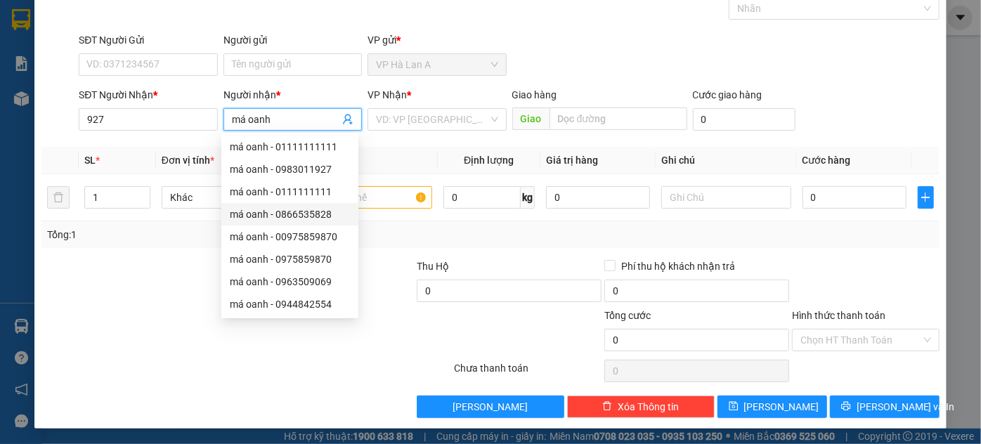
click at [315, 217] on div "má oanh - 0866535828" at bounding box center [290, 213] width 120 height 15
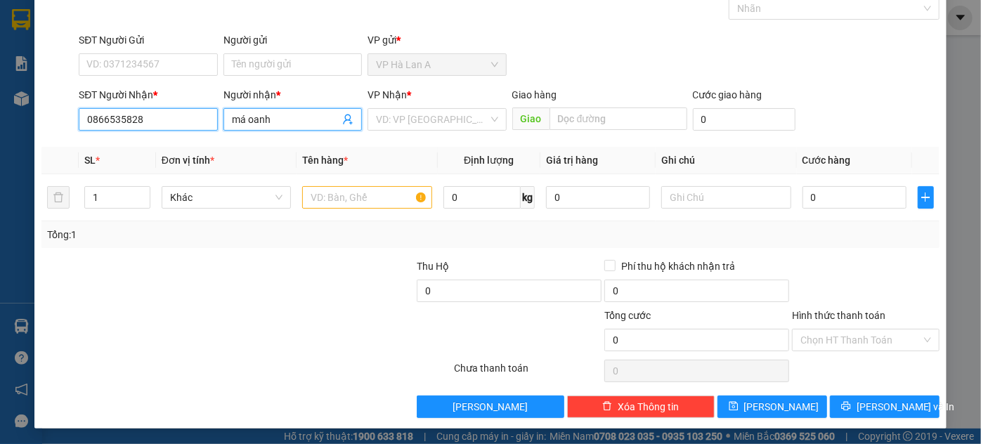
click at [192, 120] on input "0866535828" at bounding box center [148, 119] width 138 height 22
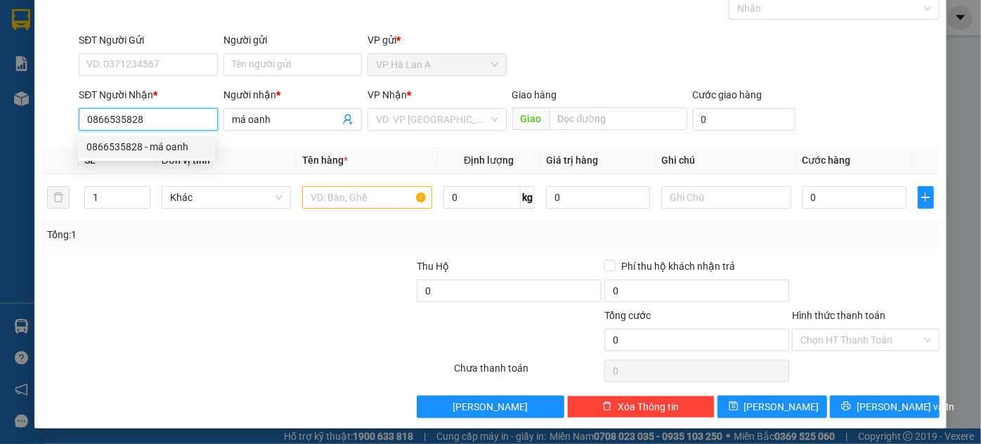
click at [185, 147] on div "0866535828 - má oanh" at bounding box center [146, 146] width 120 height 15
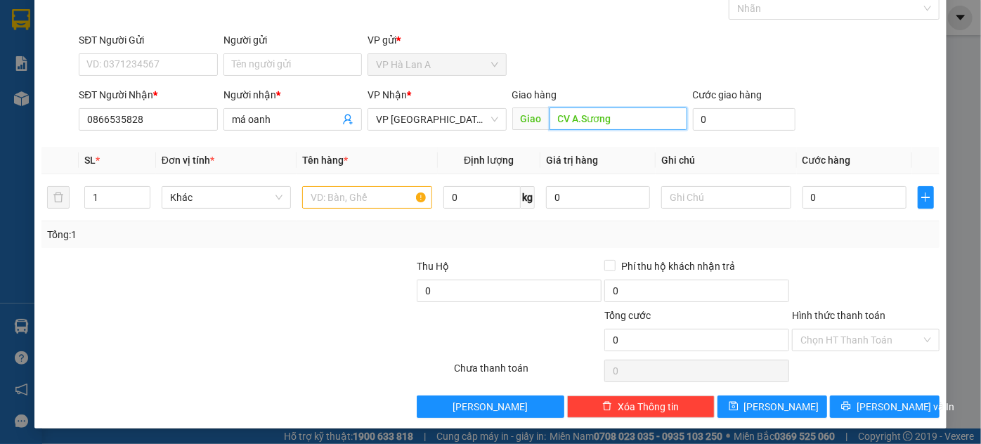
click at [663, 119] on input "CV A.Sương" at bounding box center [618, 118] width 138 height 22
click at [387, 202] on input "text" at bounding box center [367, 197] width 130 height 22
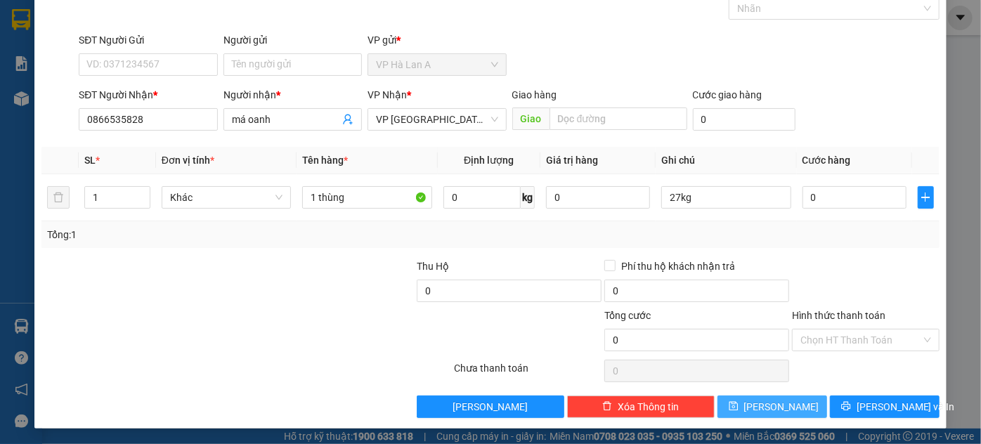
click at [779, 409] on span "Lưu" at bounding box center [781, 406] width 75 height 15
